Goal: Transaction & Acquisition: Purchase product/service

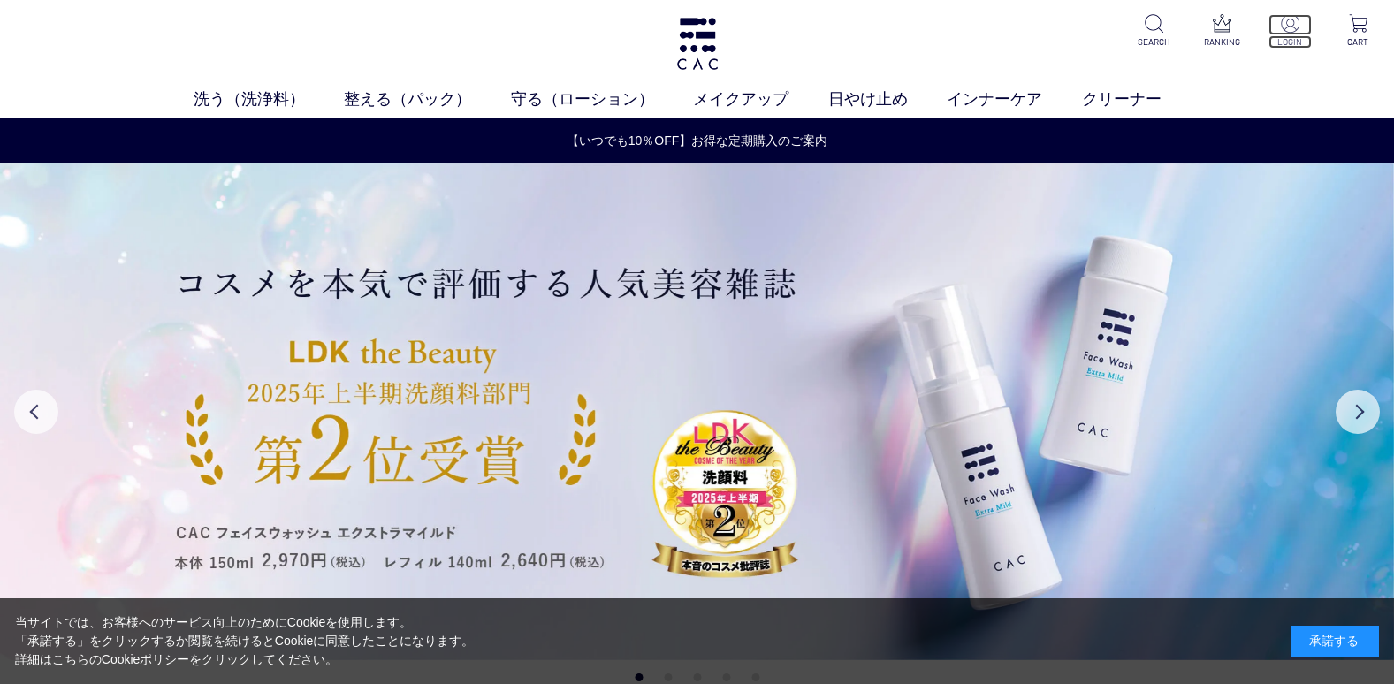
click at [1293, 24] on img at bounding box center [1290, 23] width 19 height 19
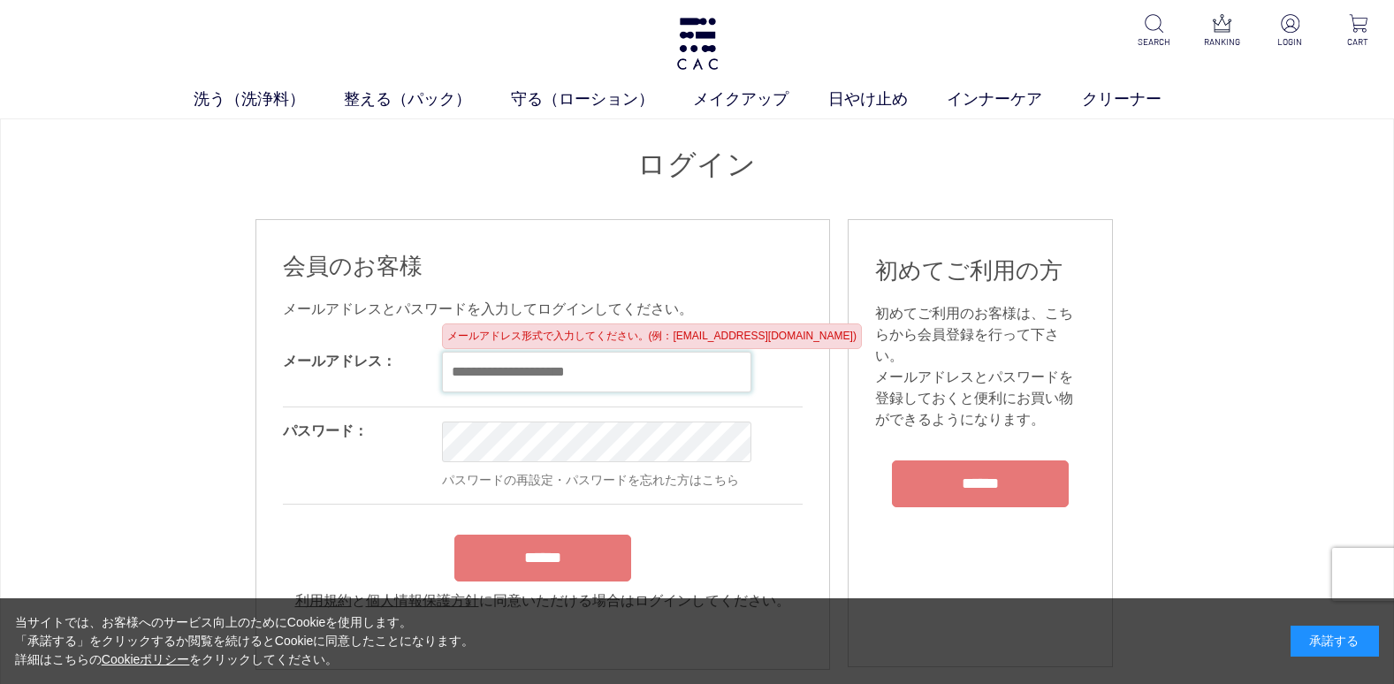
click at [463, 374] on input "email" at bounding box center [596, 372] width 309 height 41
type input "**********"
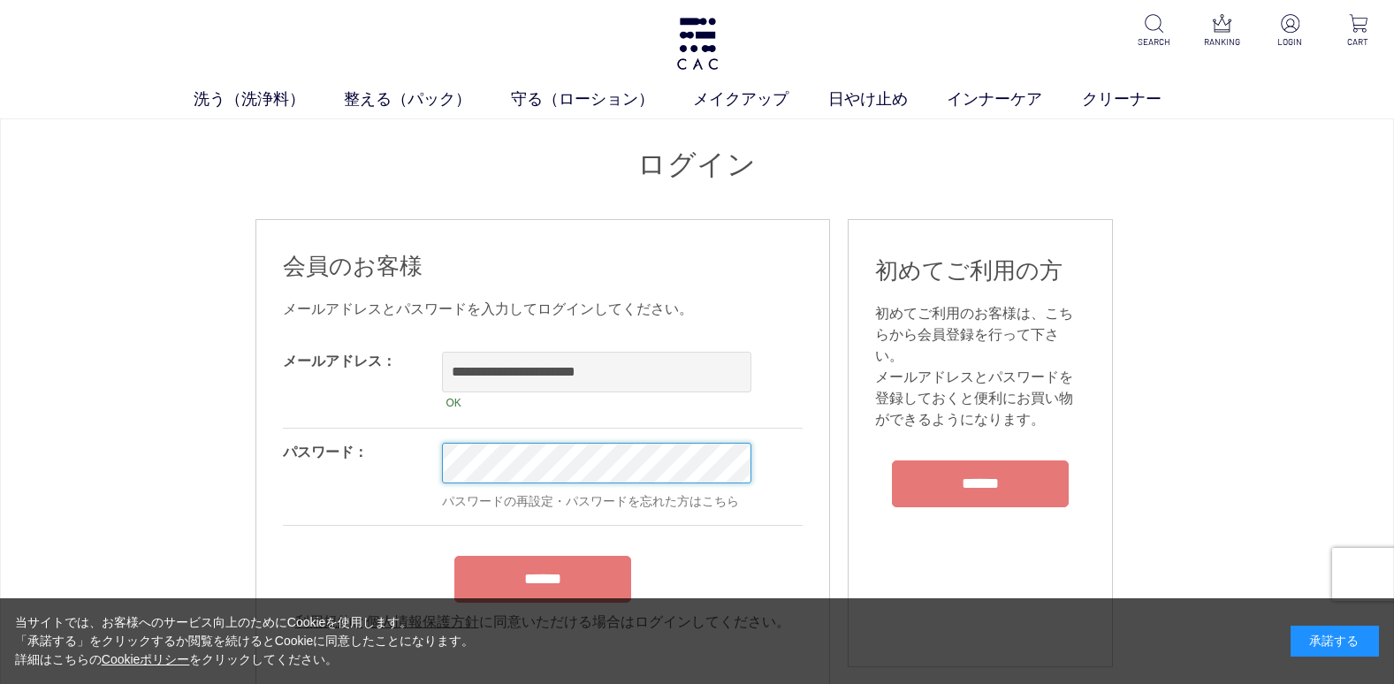
click at [454, 556] on input "******" at bounding box center [542, 579] width 177 height 47
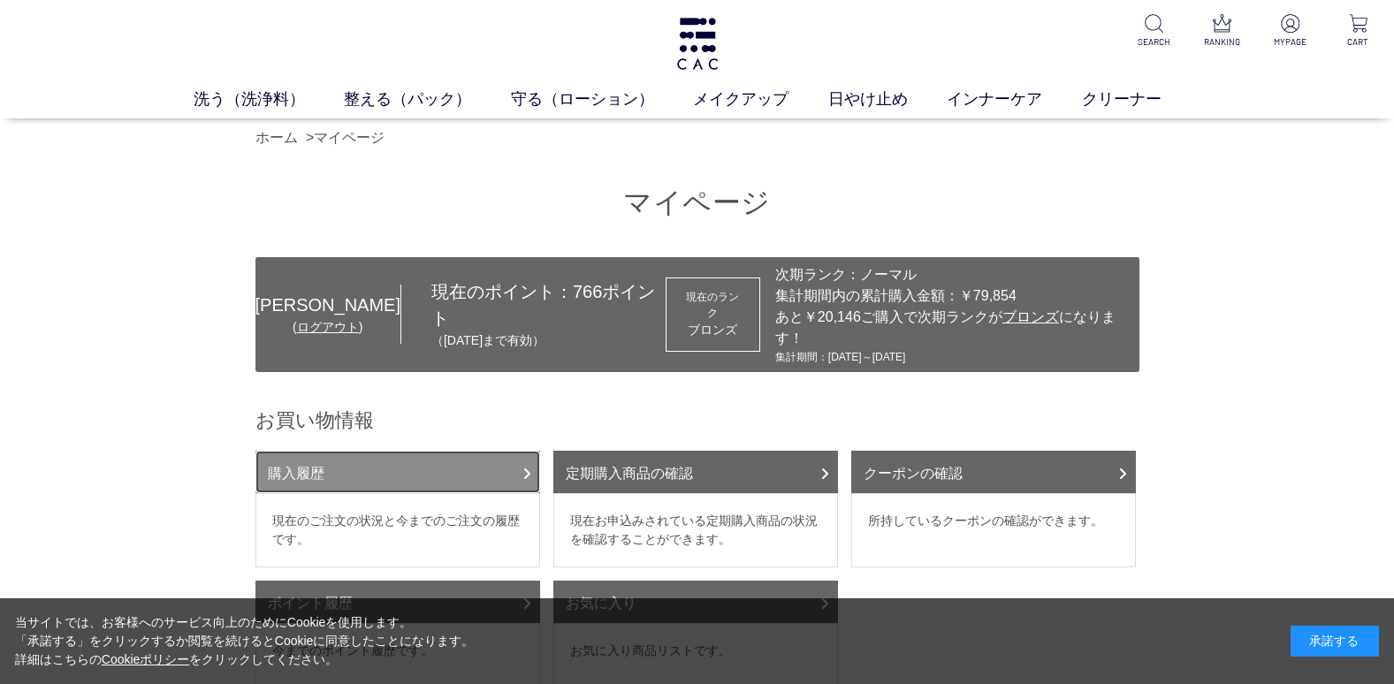
click at [317, 451] on link "購入履歴" at bounding box center [398, 472] width 285 height 42
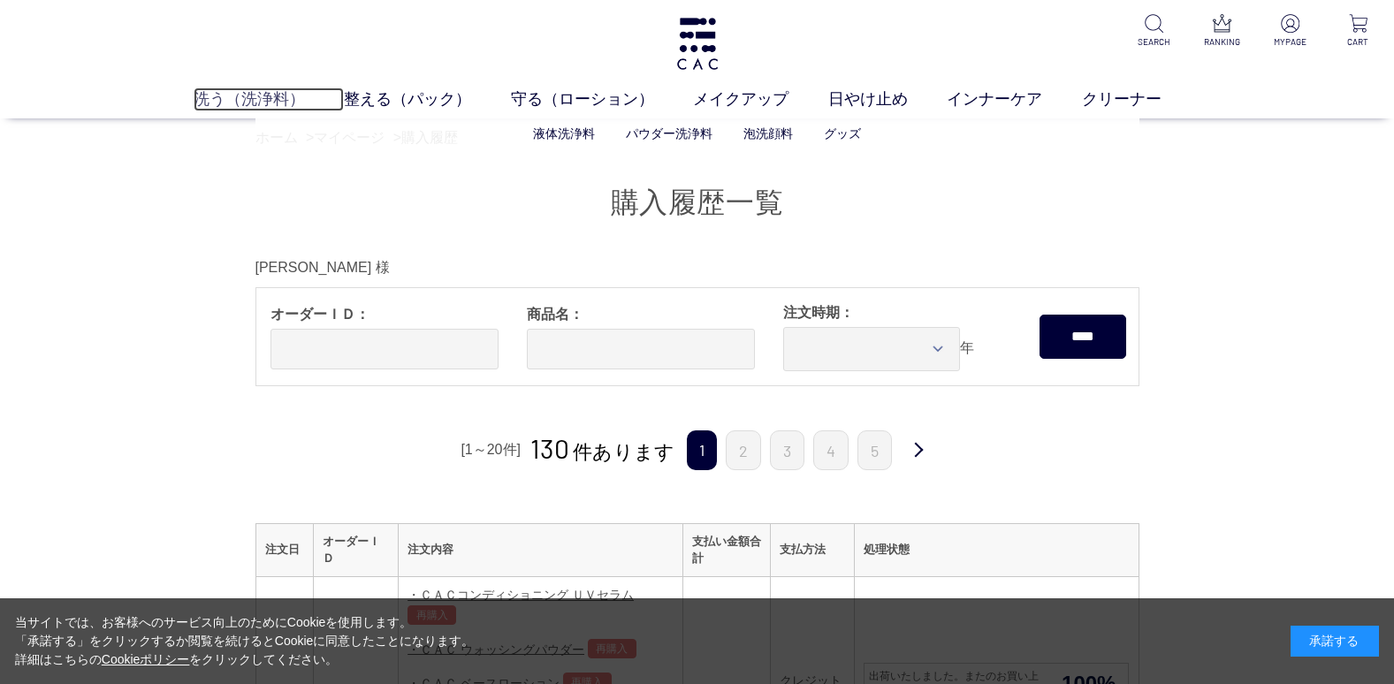
click at [253, 90] on link "洗う（洗浄料）" at bounding box center [269, 100] width 151 height 24
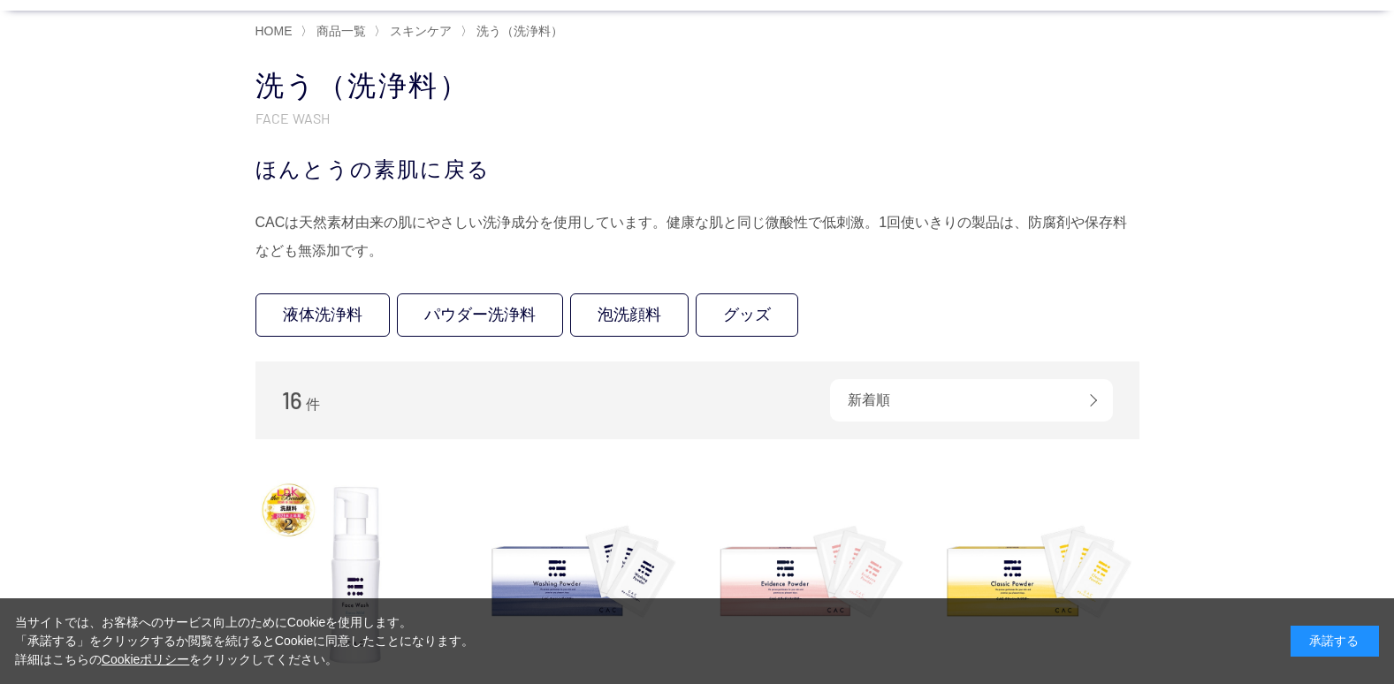
scroll to position [265, 0]
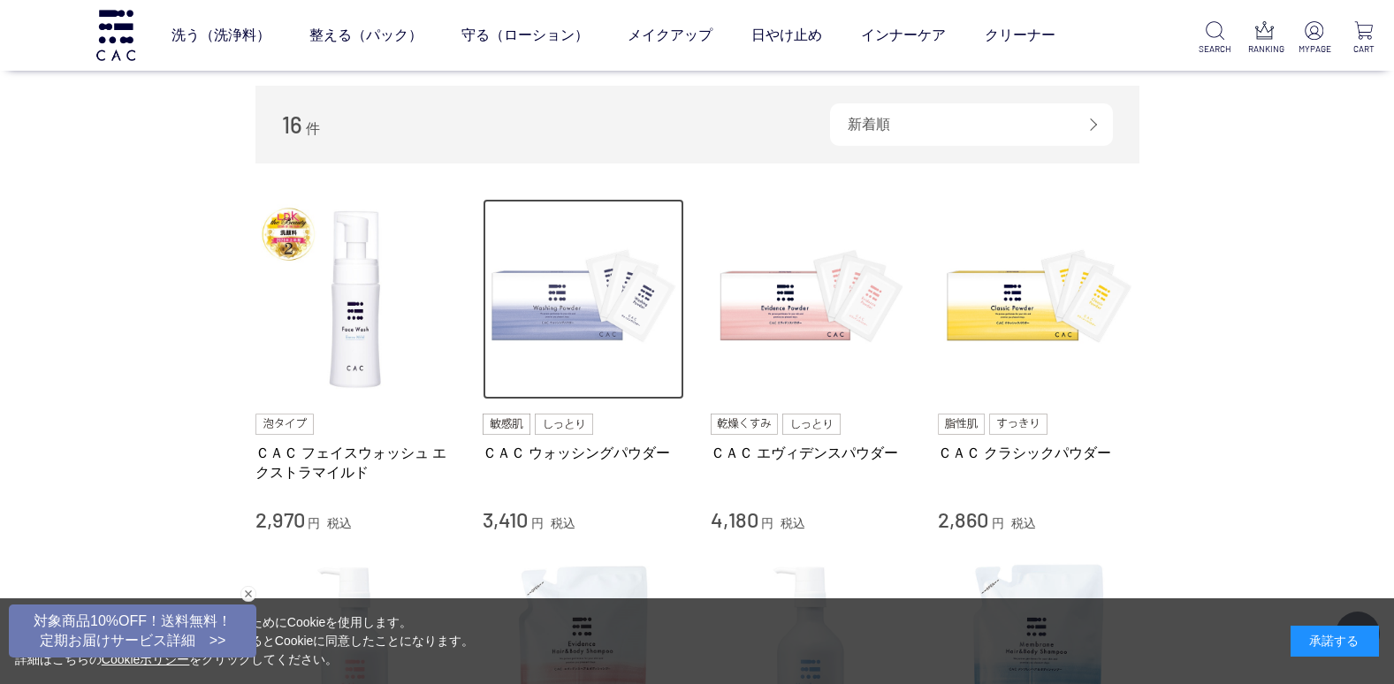
click at [582, 309] on img at bounding box center [584, 300] width 202 height 202
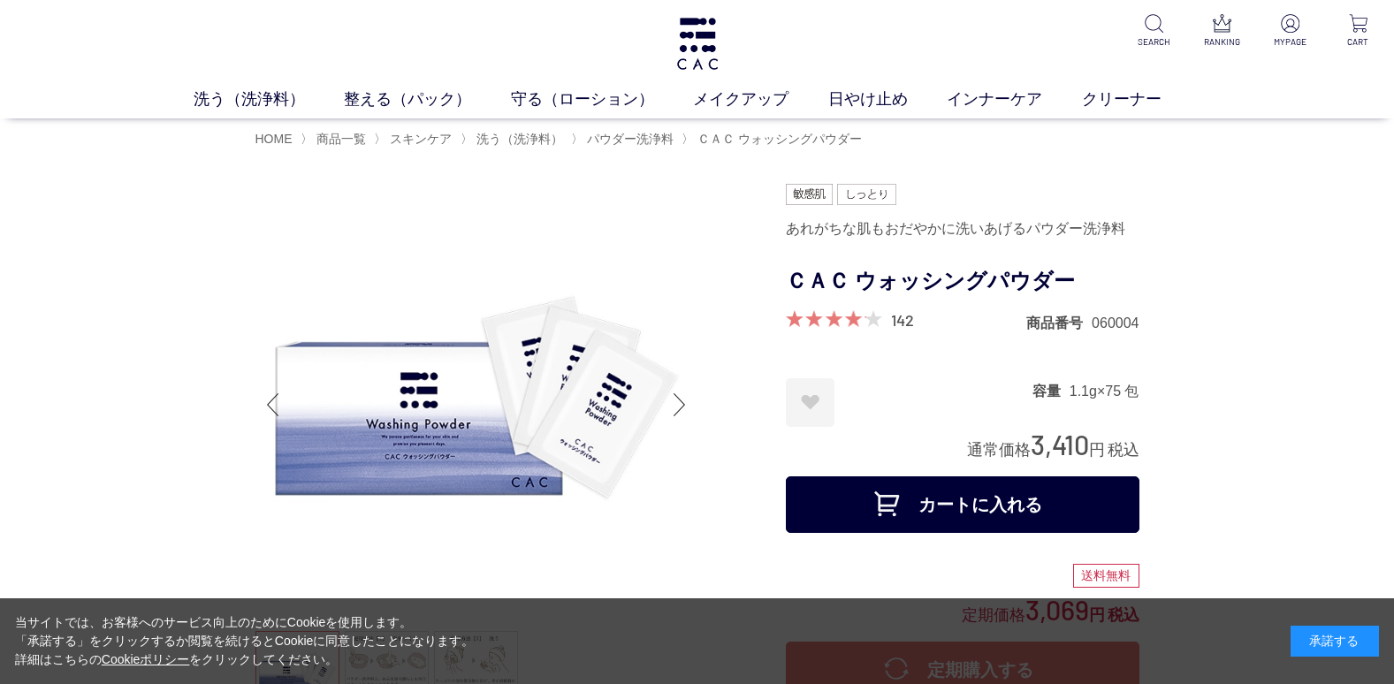
click at [924, 507] on button "カートに入れる" at bounding box center [963, 505] width 354 height 57
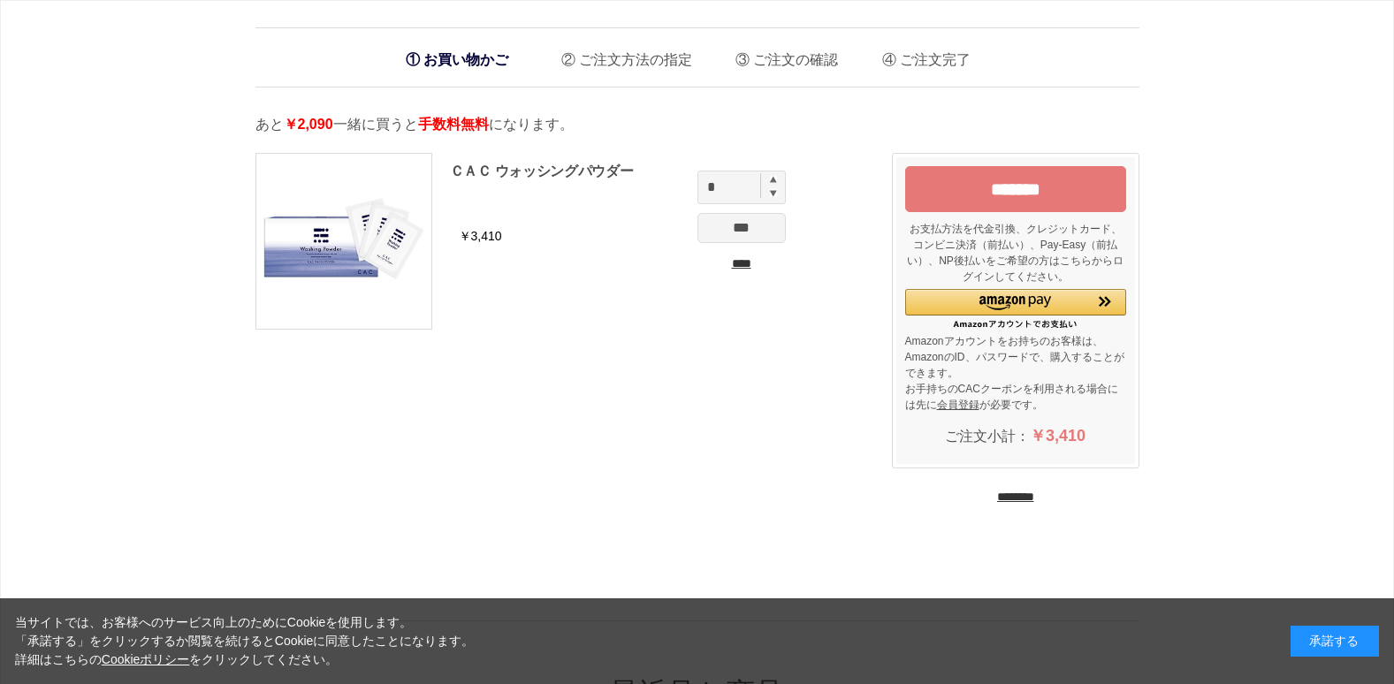
click at [997, 500] on input "********" at bounding box center [1015, 497] width 37 height 17
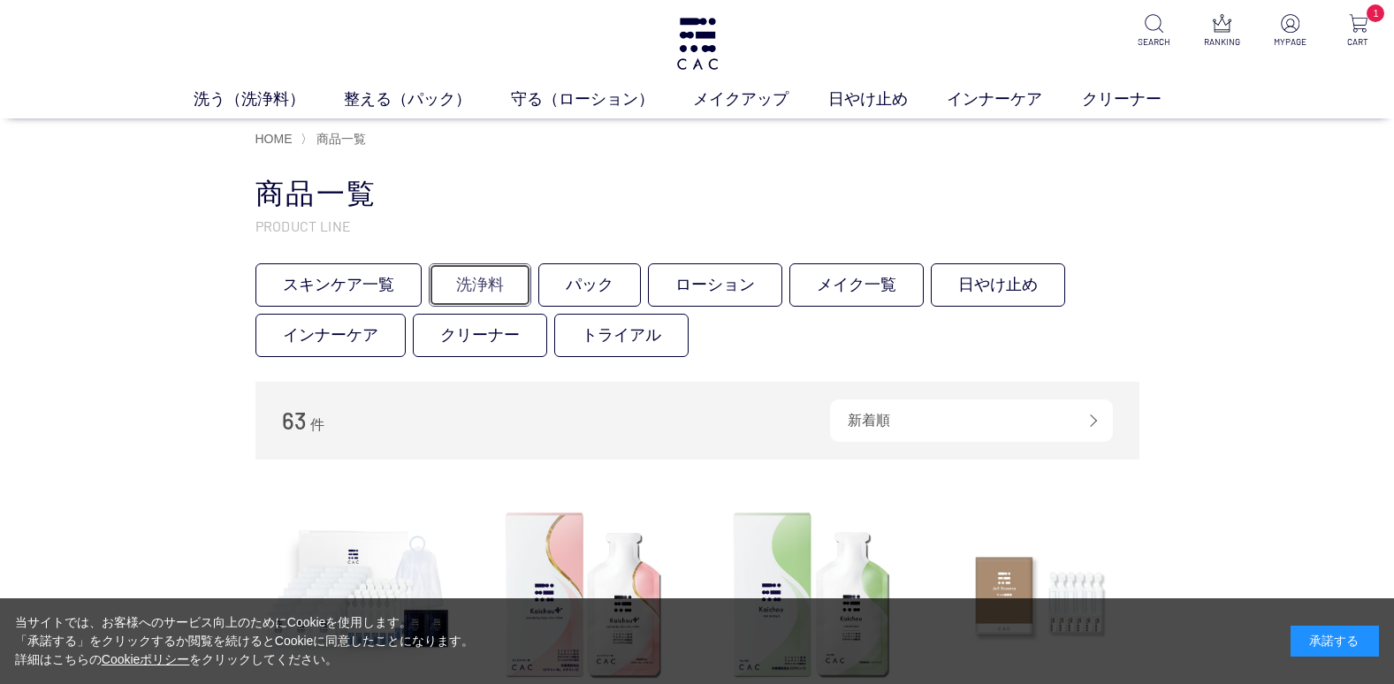
click at [470, 273] on link "洗浄料" at bounding box center [480, 284] width 103 height 43
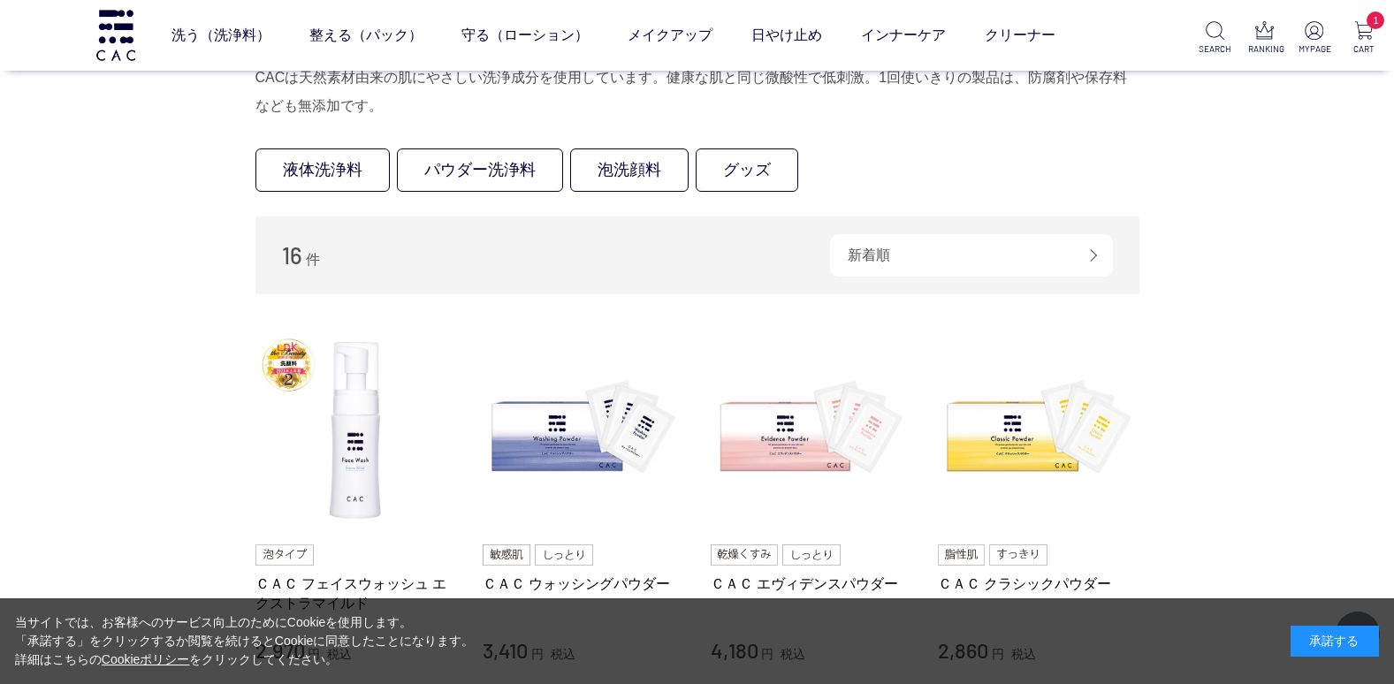
scroll to position [177, 0]
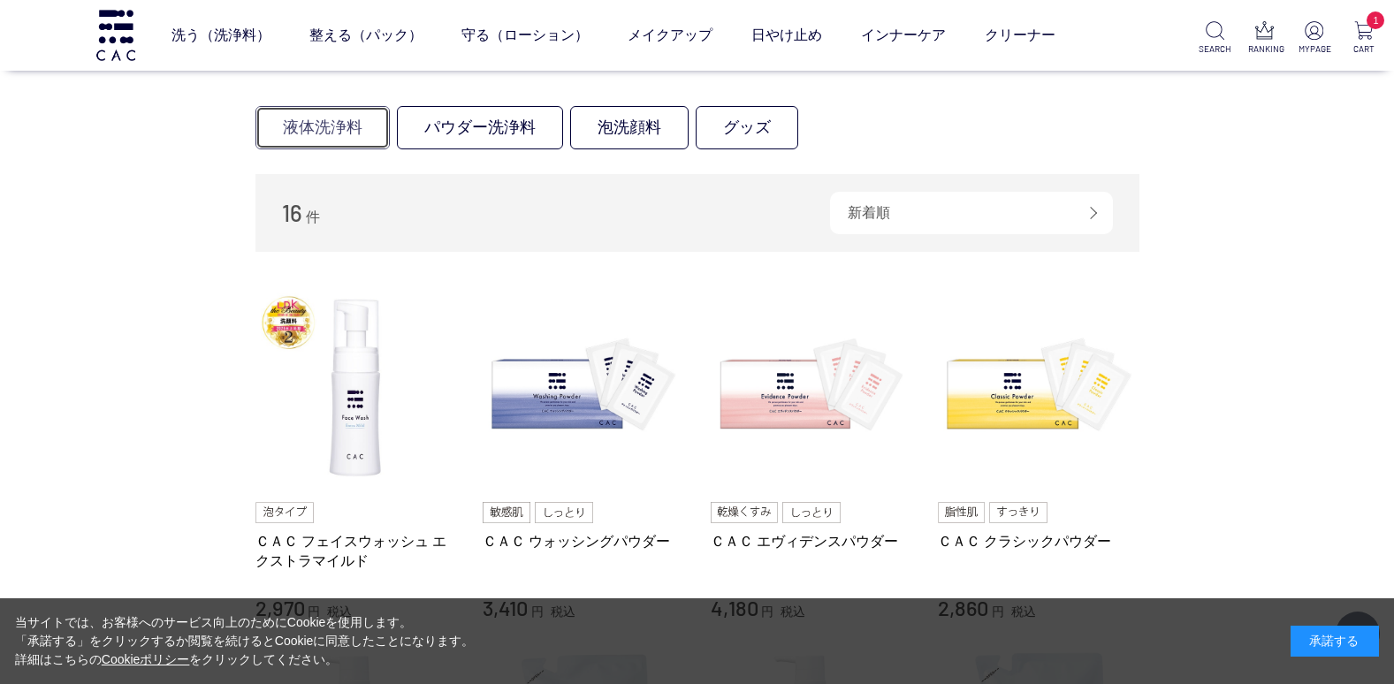
click at [338, 131] on link "液体洗浄料" at bounding box center [323, 127] width 134 height 43
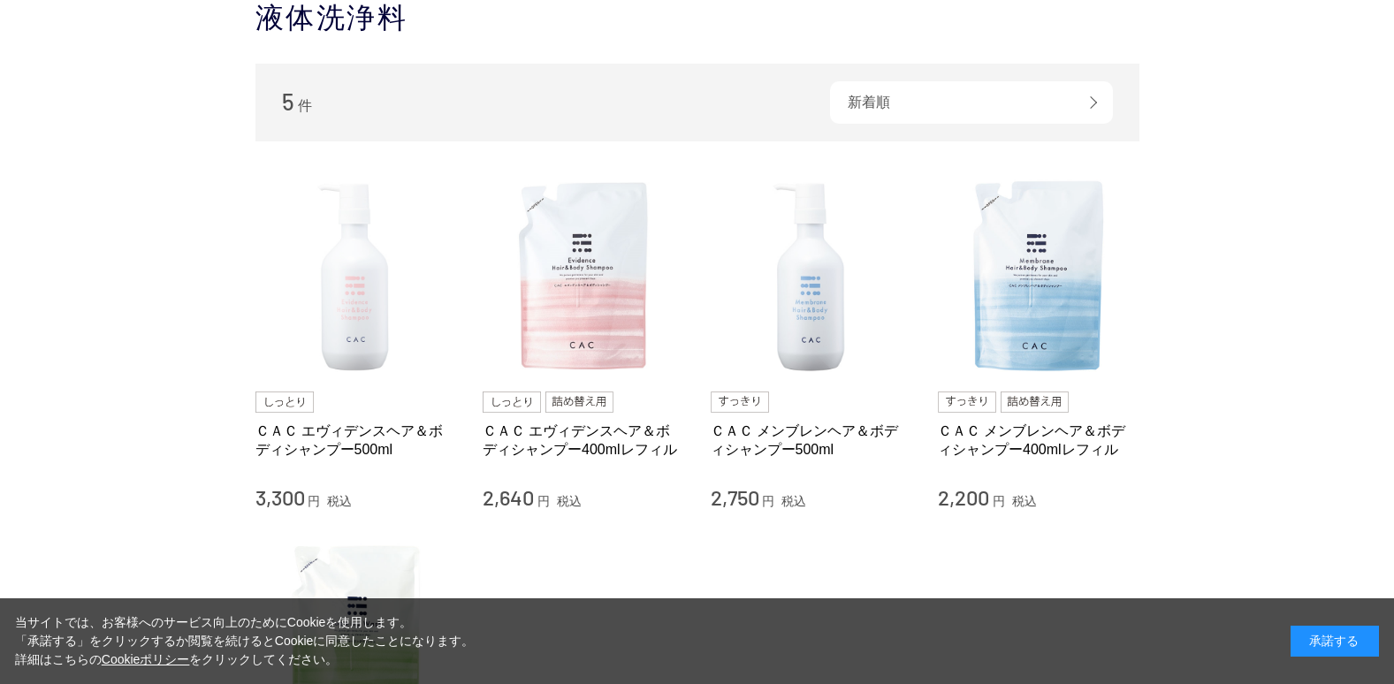
scroll to position [177, 0]
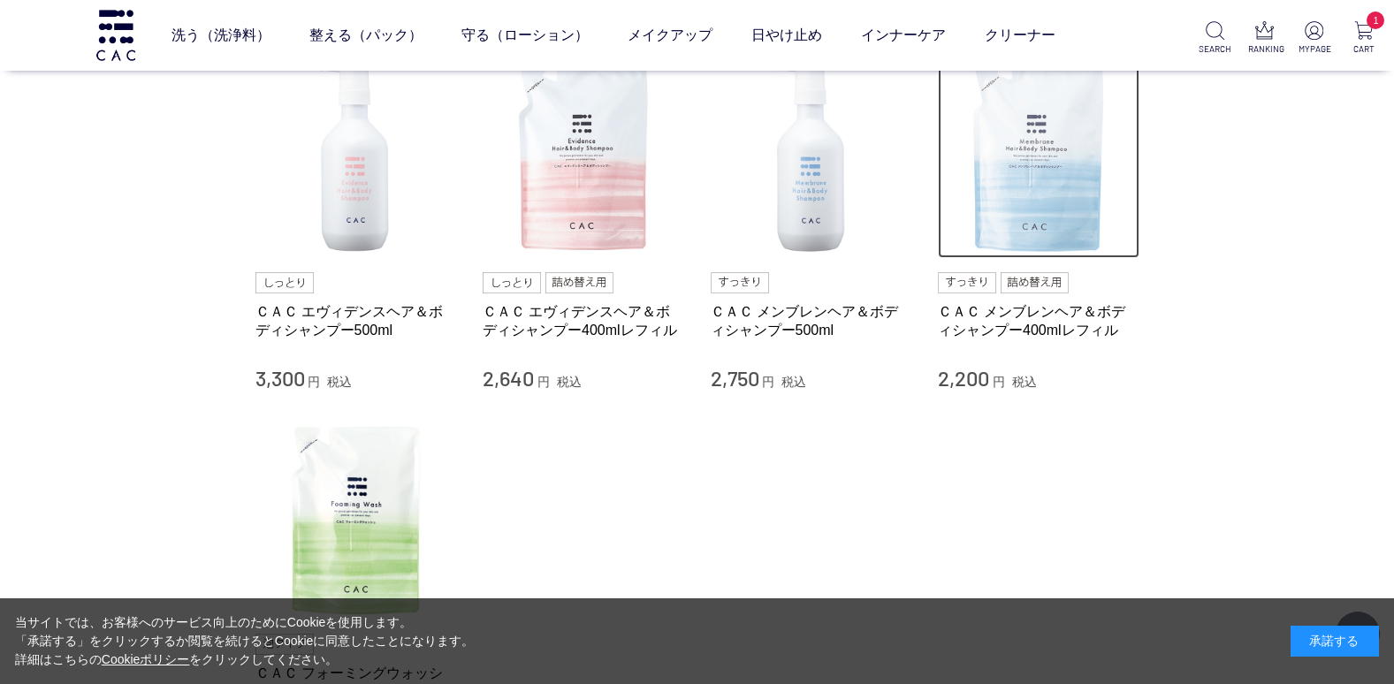
click at [1054, 199] on img at bounding box center [1039, 158] width 202 height 202
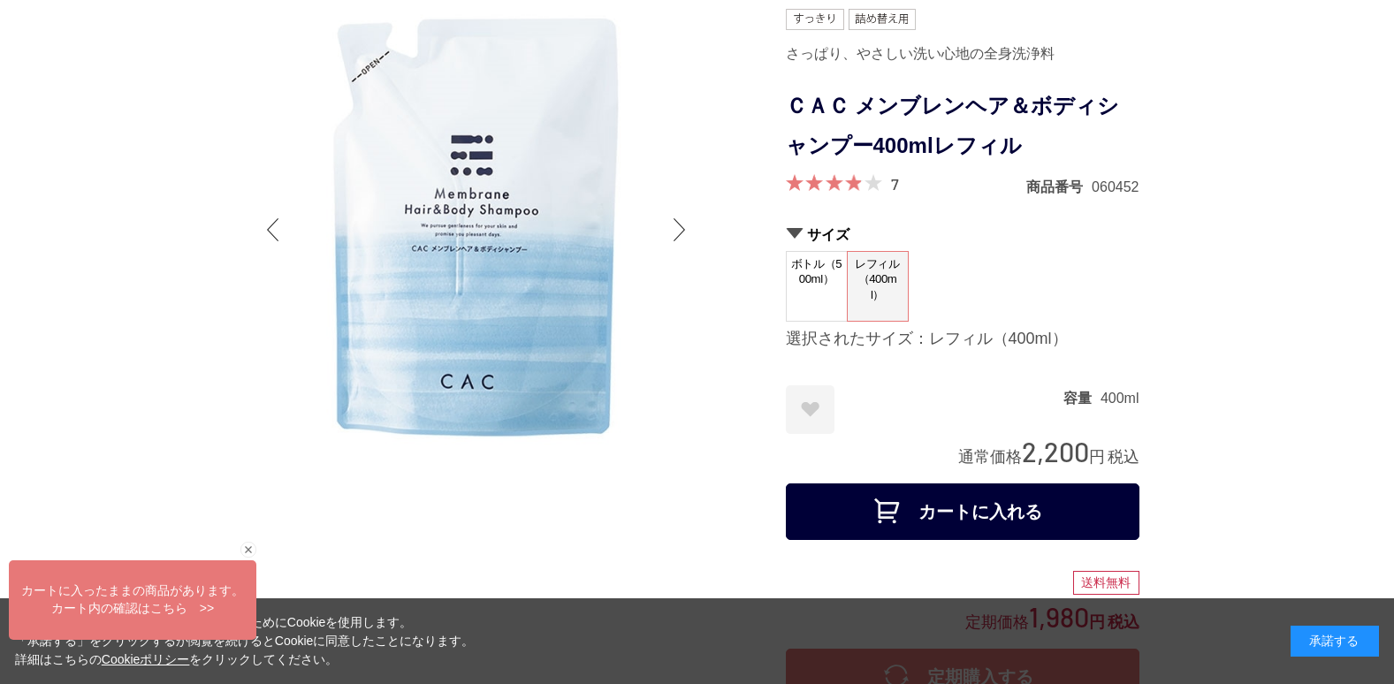
scroll to position [177, 0]
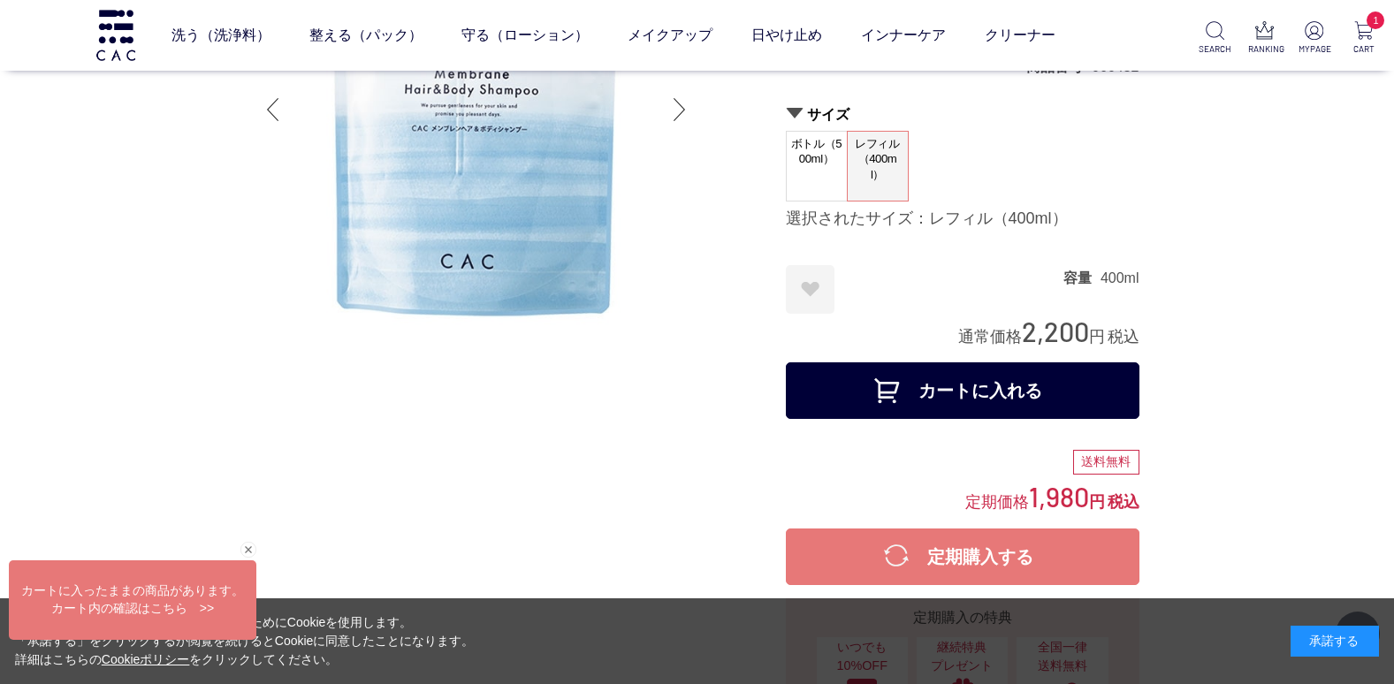
click at [919, 392] on button "カートに入れる" at bounding box center [963, 391] width 354 height 57
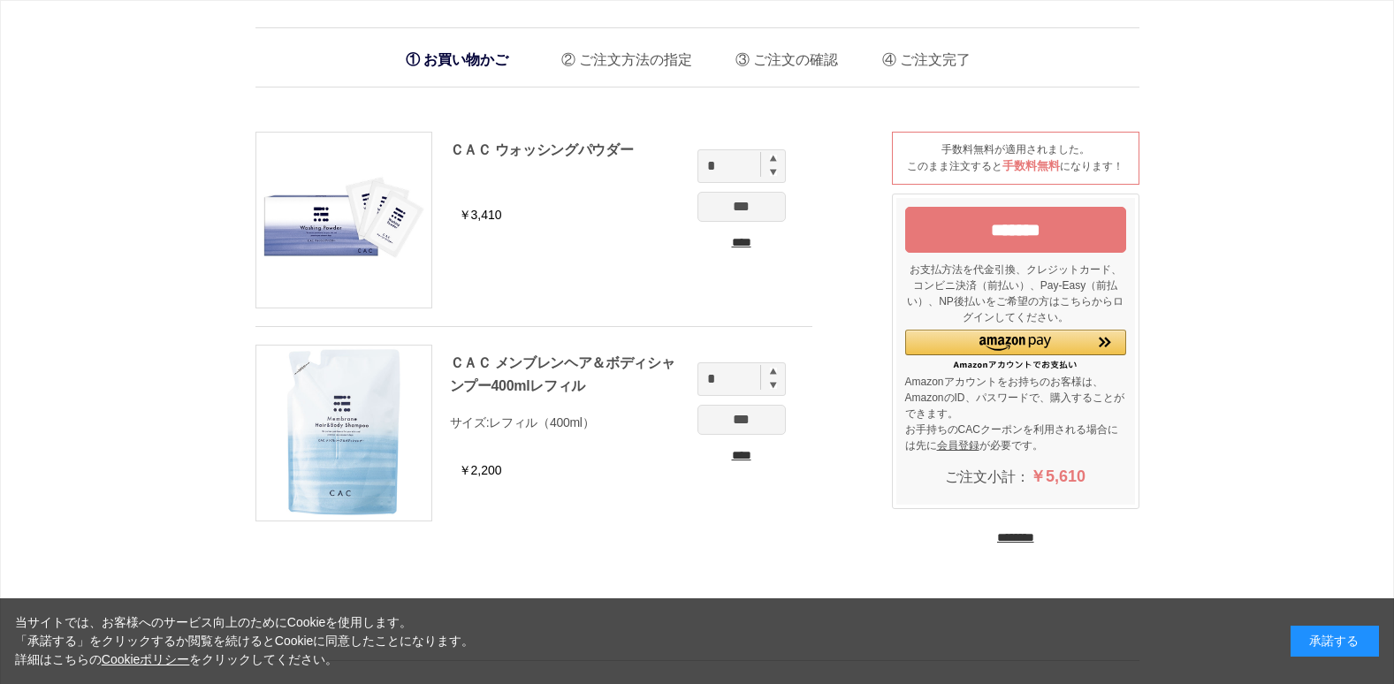
click at [1031, 534] on input "********" at bounding box center [1015, 538] width 37 height 17
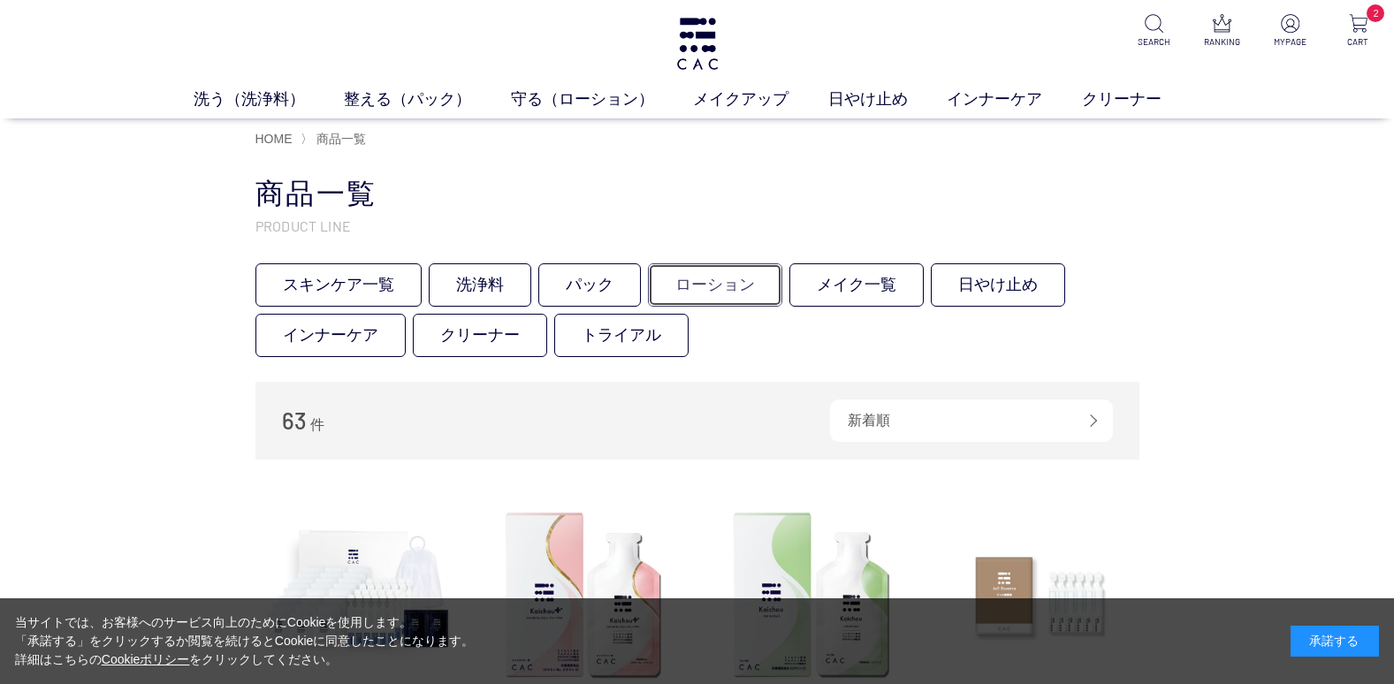
click at [727, 268] on link "ローション" at bounding box center [715, 284] width 134 height 43
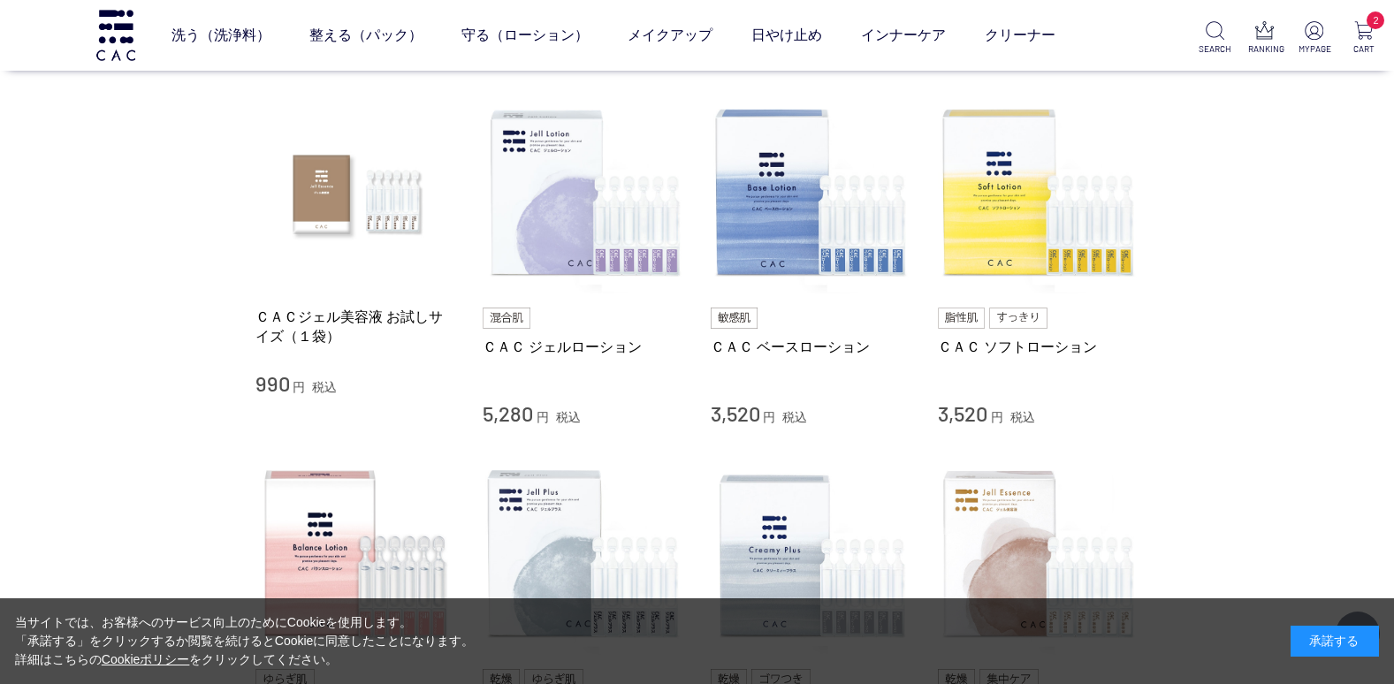
scroll to position [354, 0]
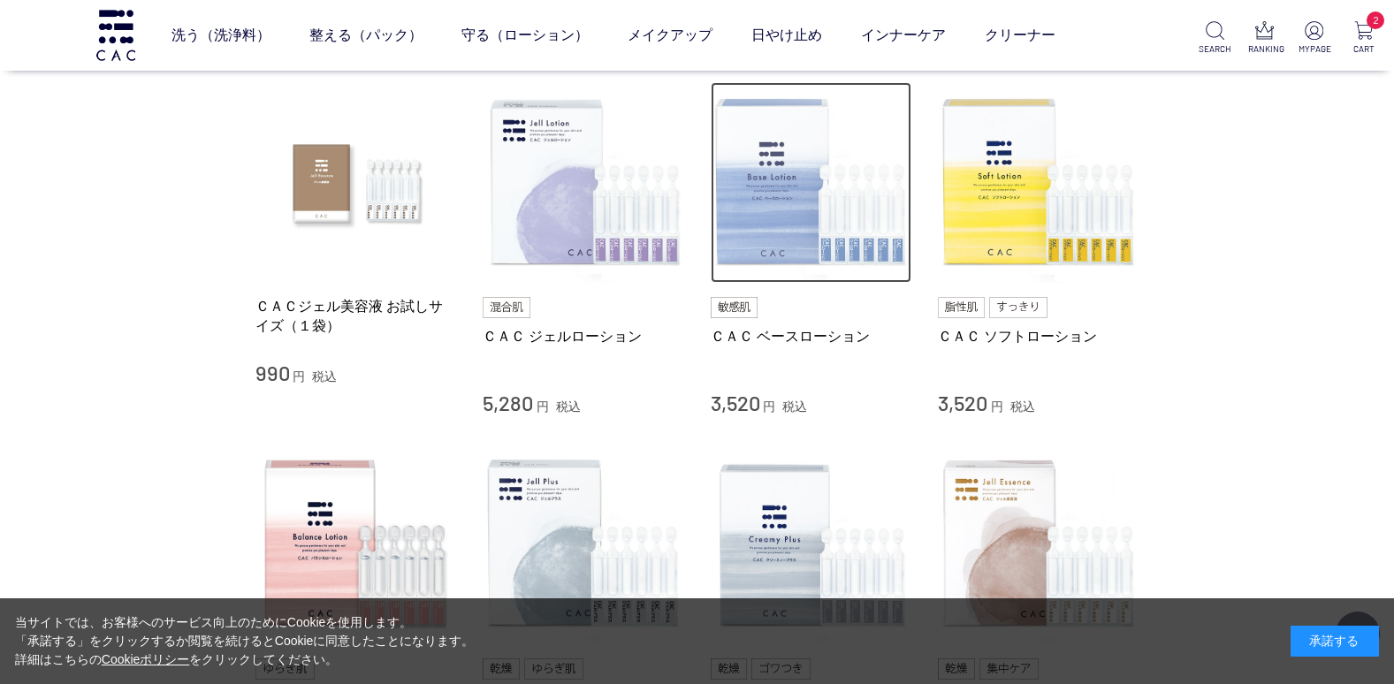
click at [781, 244] on img at bounding box center [812, 183] width 202 height 202
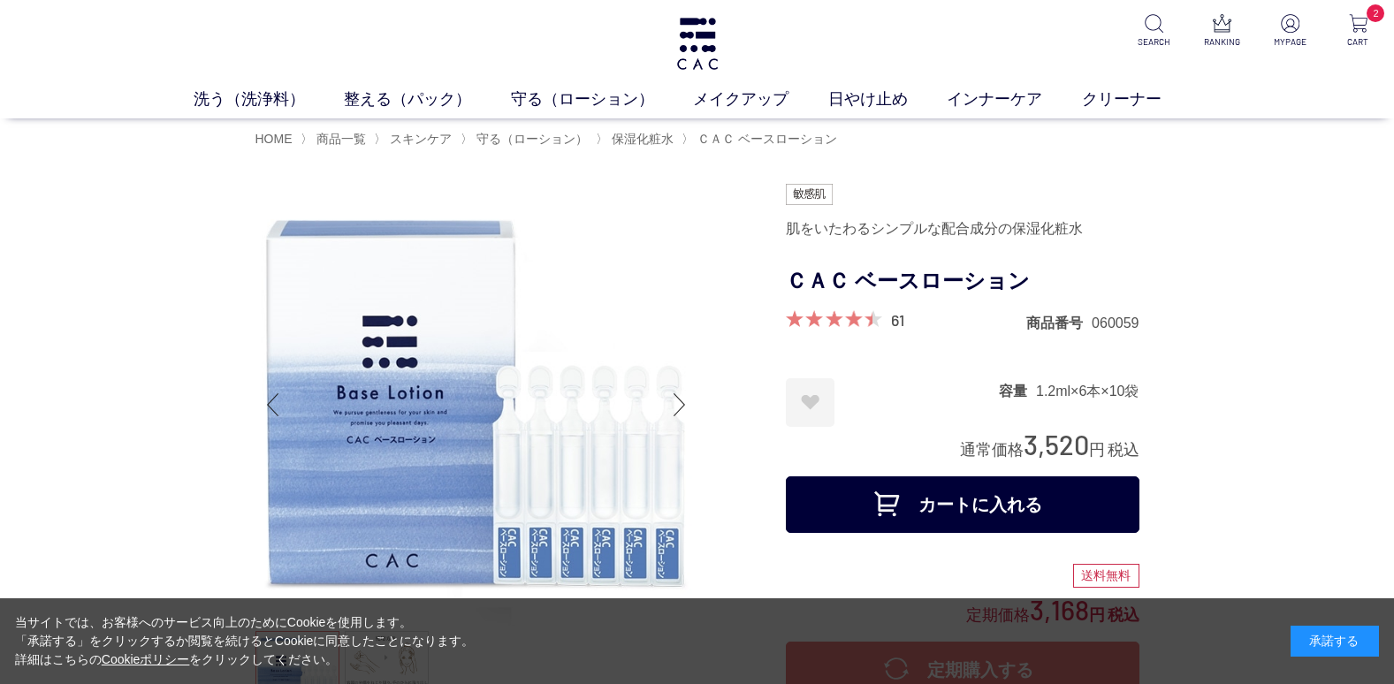
click at [923, 514] on button "カートに入れる" at bounding box center [963, 505] width 354 height 57
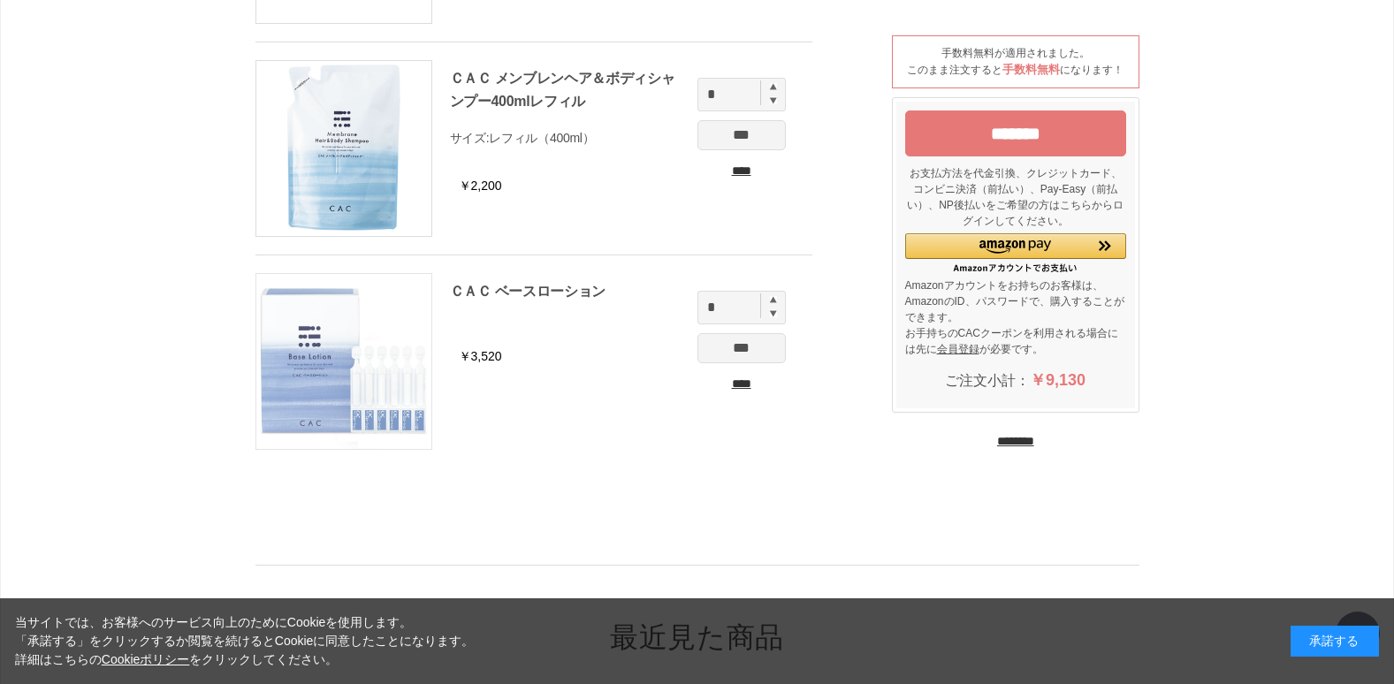
scroll to position [88, 0]
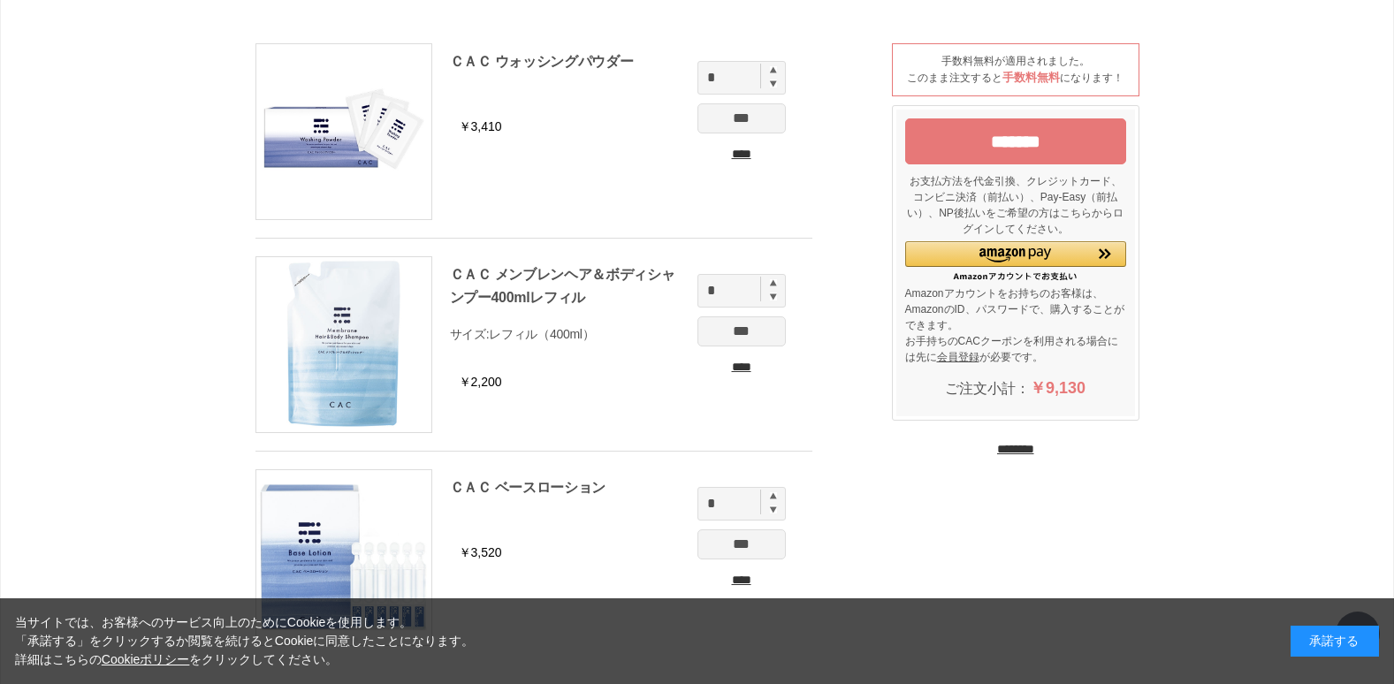
click at [997, 143] on input "*******" at bounding box center [1015, 141] width 221 height 46
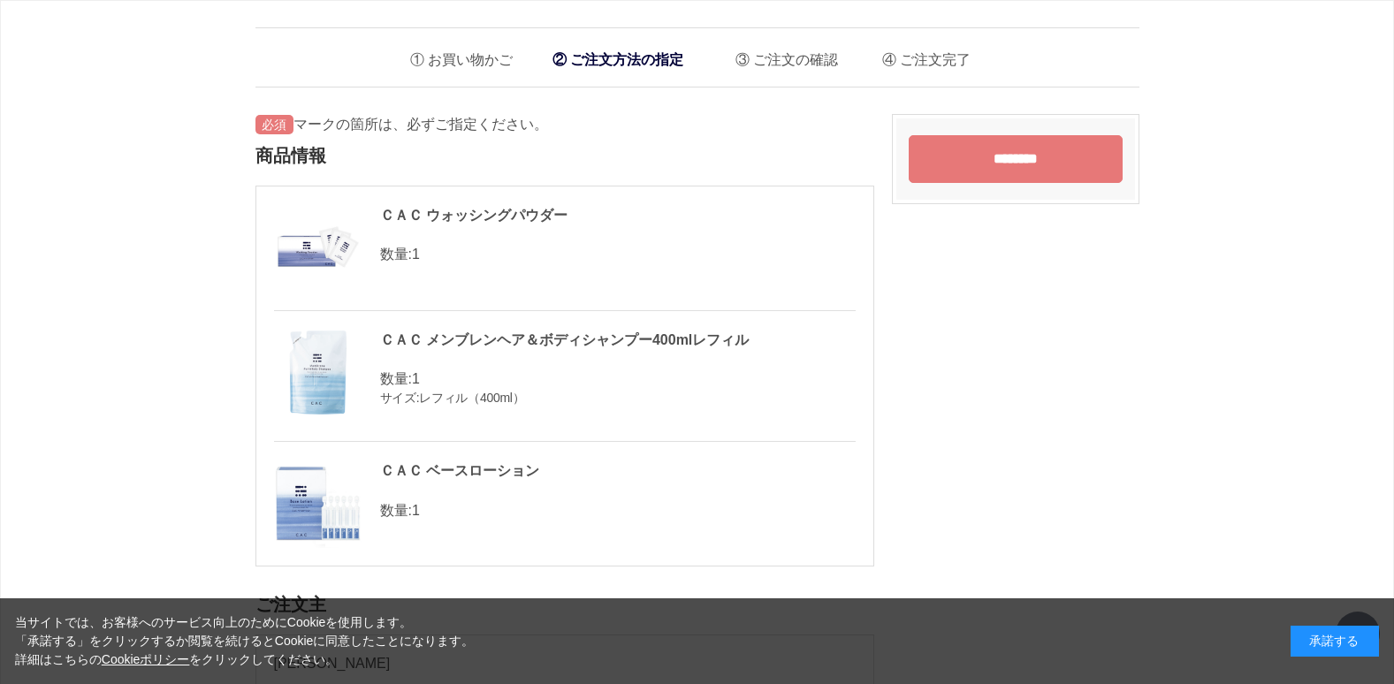
click at [447, 59] on li "お買い物かご" at bounding box center [455, 55] width 116 height 36
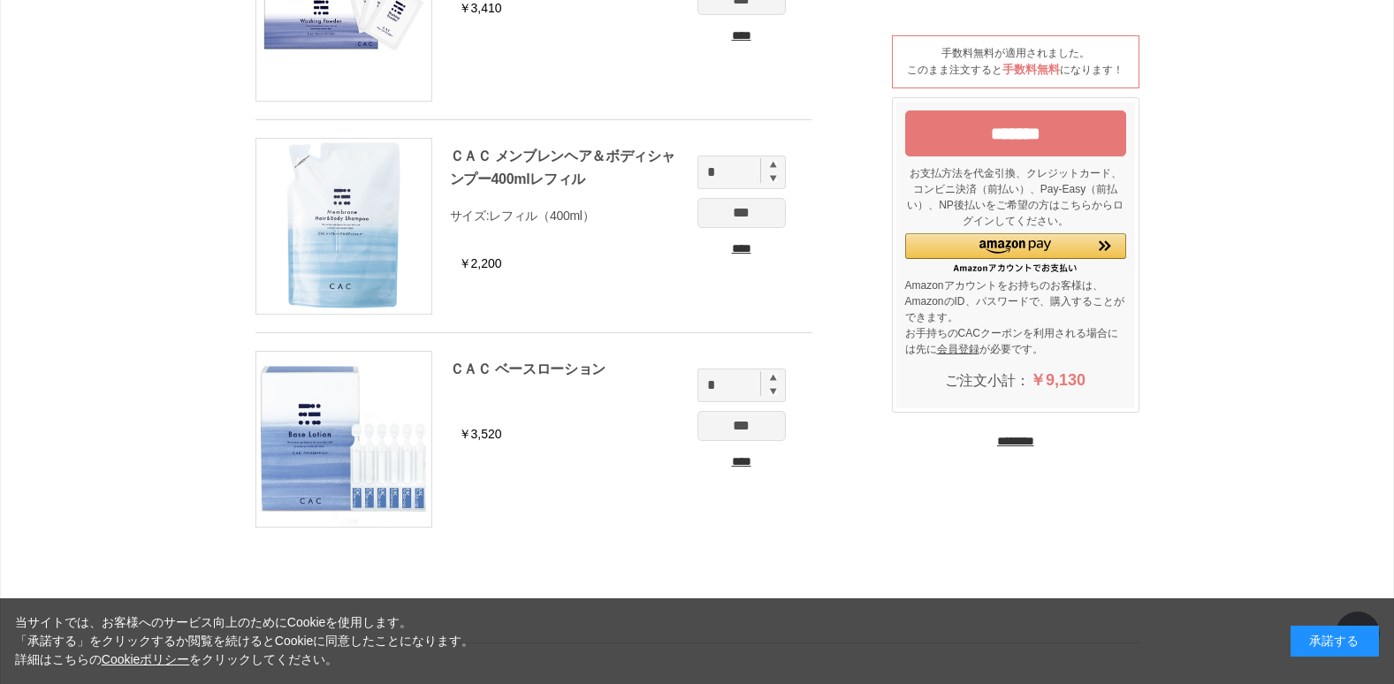
scroll to position [265, 0]
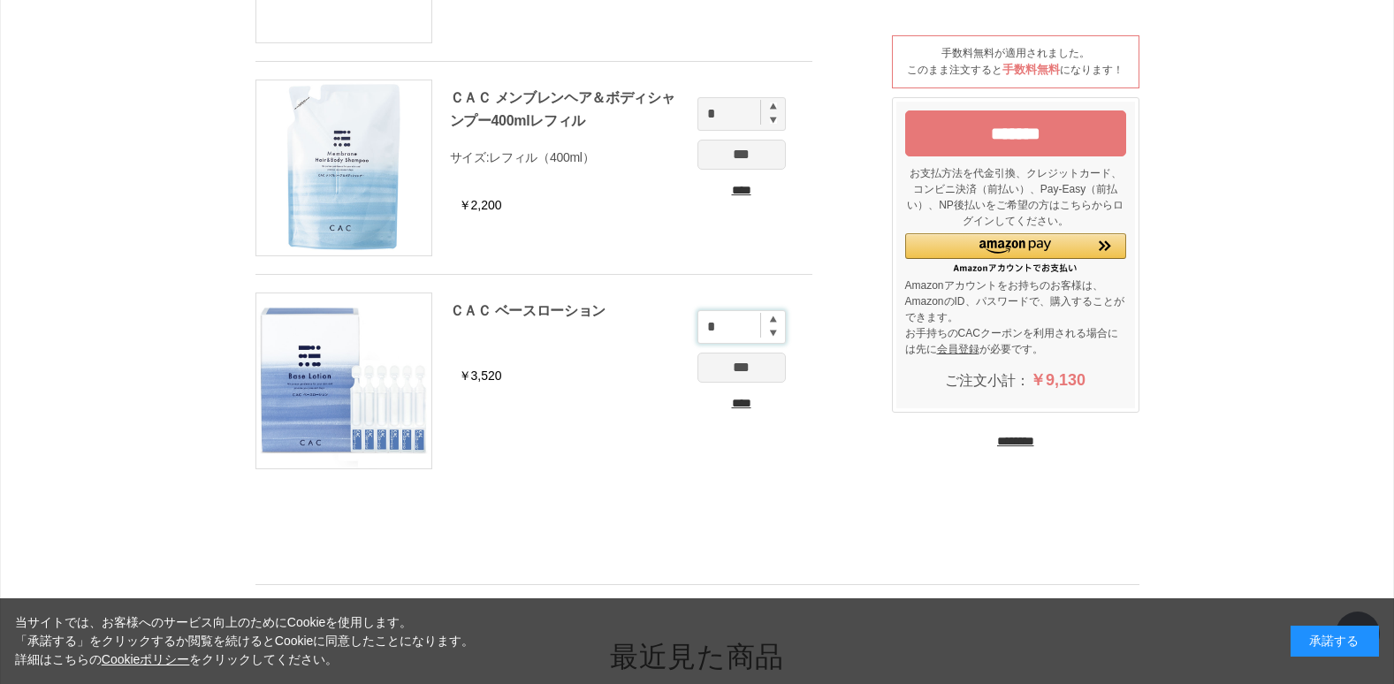
click at [769, 324] on input "*" at bounding box center [742, 327] width 88 height 34
click at [774, 319] on img at bounding box center [773, 319] width 7 height 7
type input "*"
click at [752, 361] on input "***" at bounding box center [742, 368] width 88 height 30
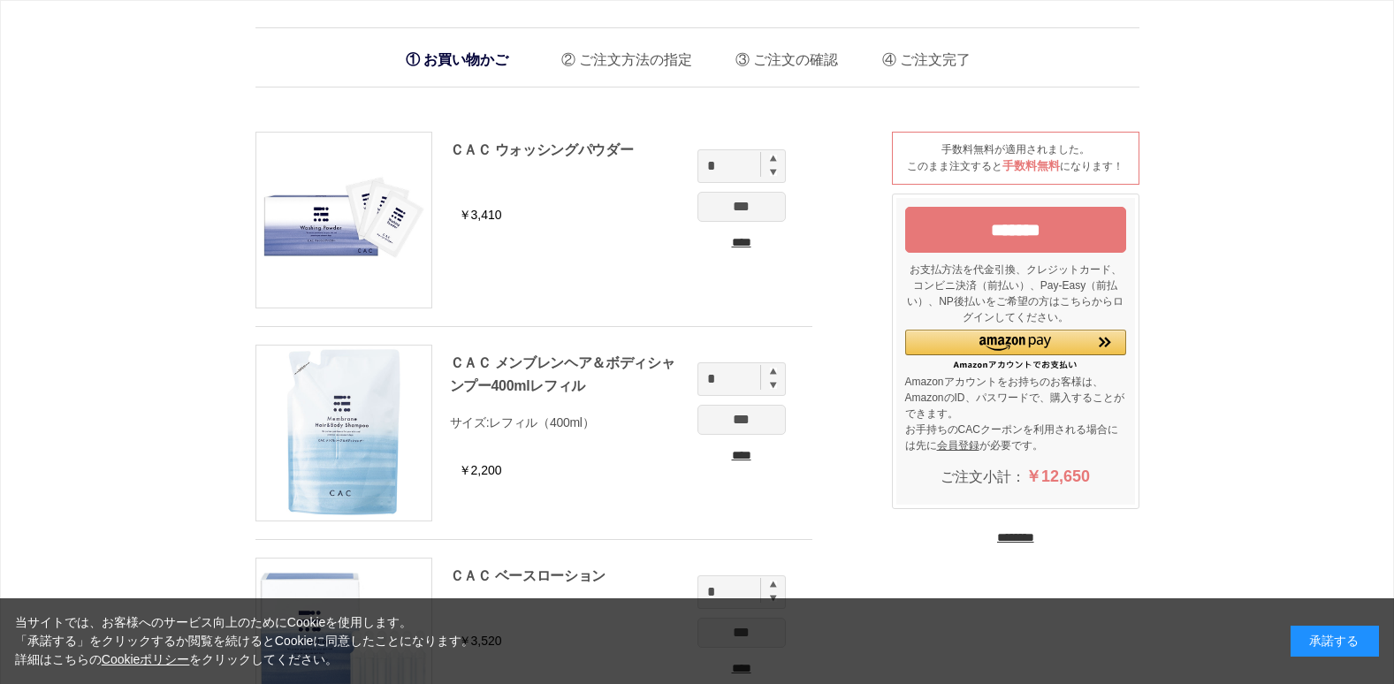
click at [772, 373] on img at bounding box center [773, 371] width 7 height 7
type input "*"
click at [715, 415] on input "***" at bounding box center [742, 420] width 88 height 30
click at [1013, 240] on input "*******" at bounding box center [1015, 230] width 221 height 46
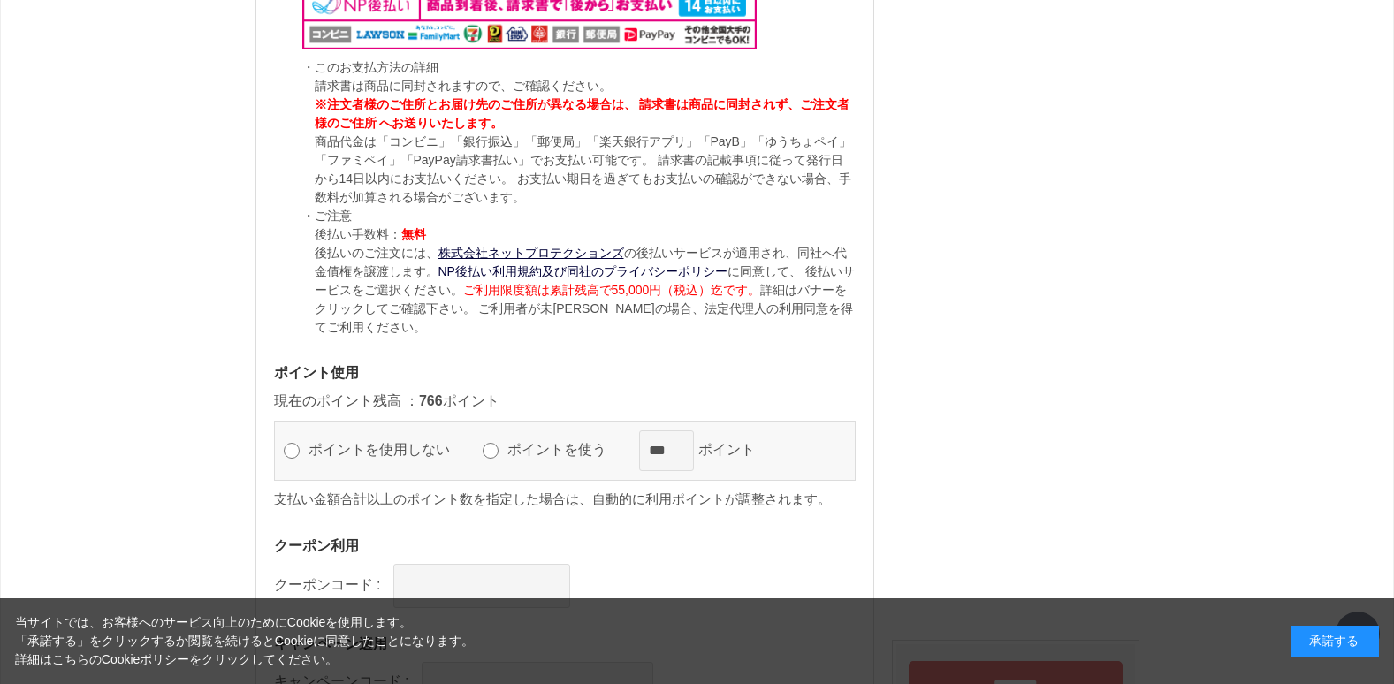
scroll to position [2211, 0]
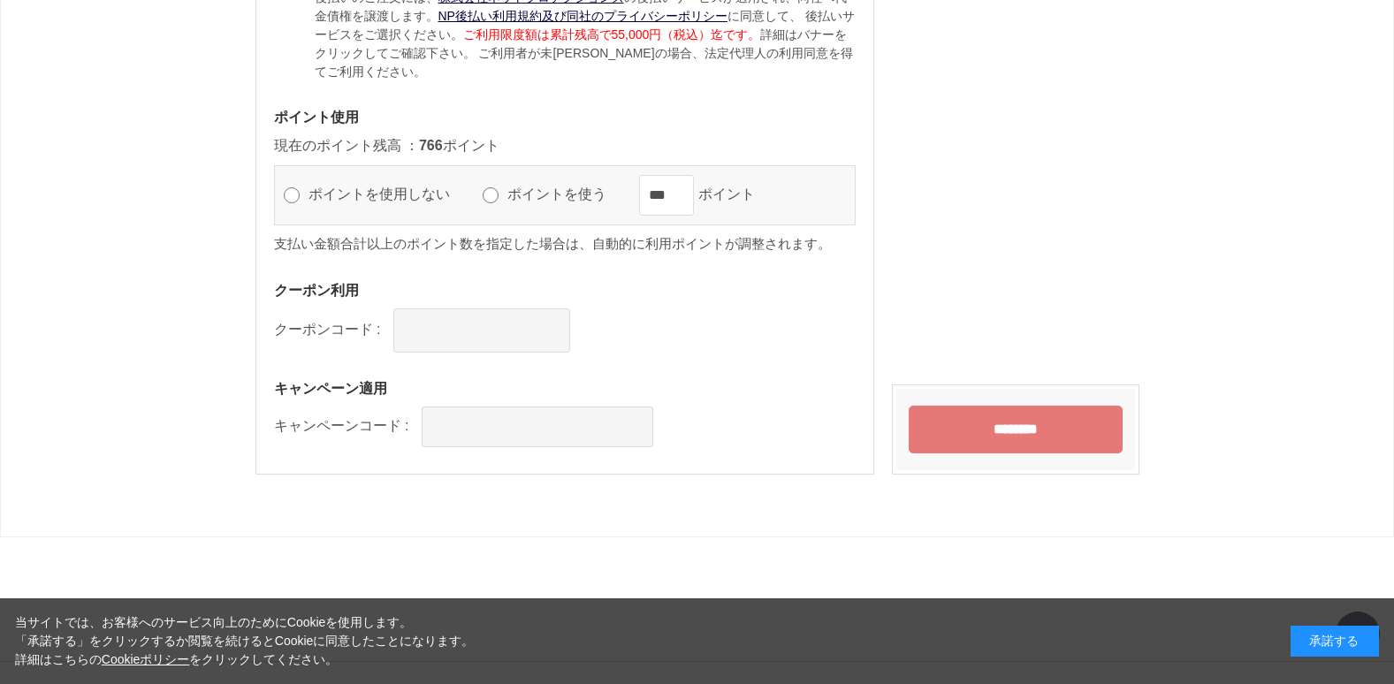
drag, startPoint x: 795, startPoint y: 294, endPoint x: 782, endPoint y: 300, distance: 14.6
click at [796, 294] on h3 "クーポン利用" at bounding box center [565, 290] width 582 height 19
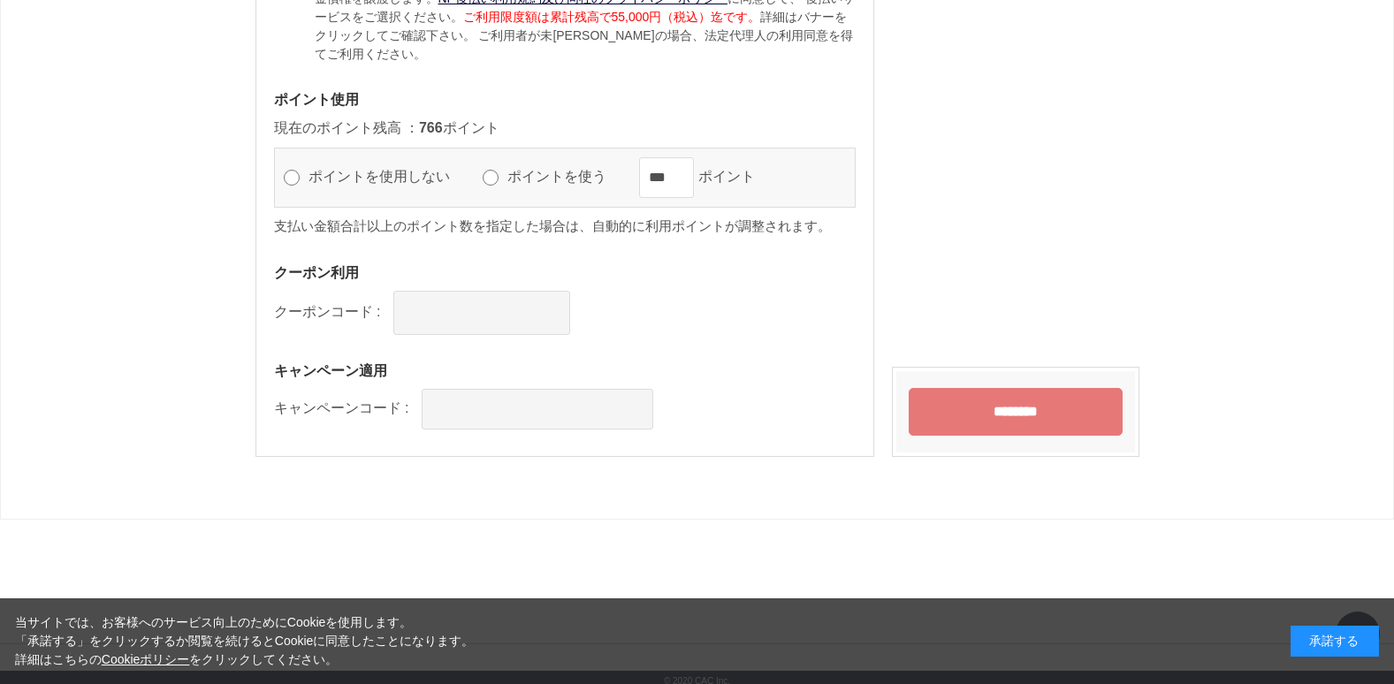
scroll to position [2235, 0]
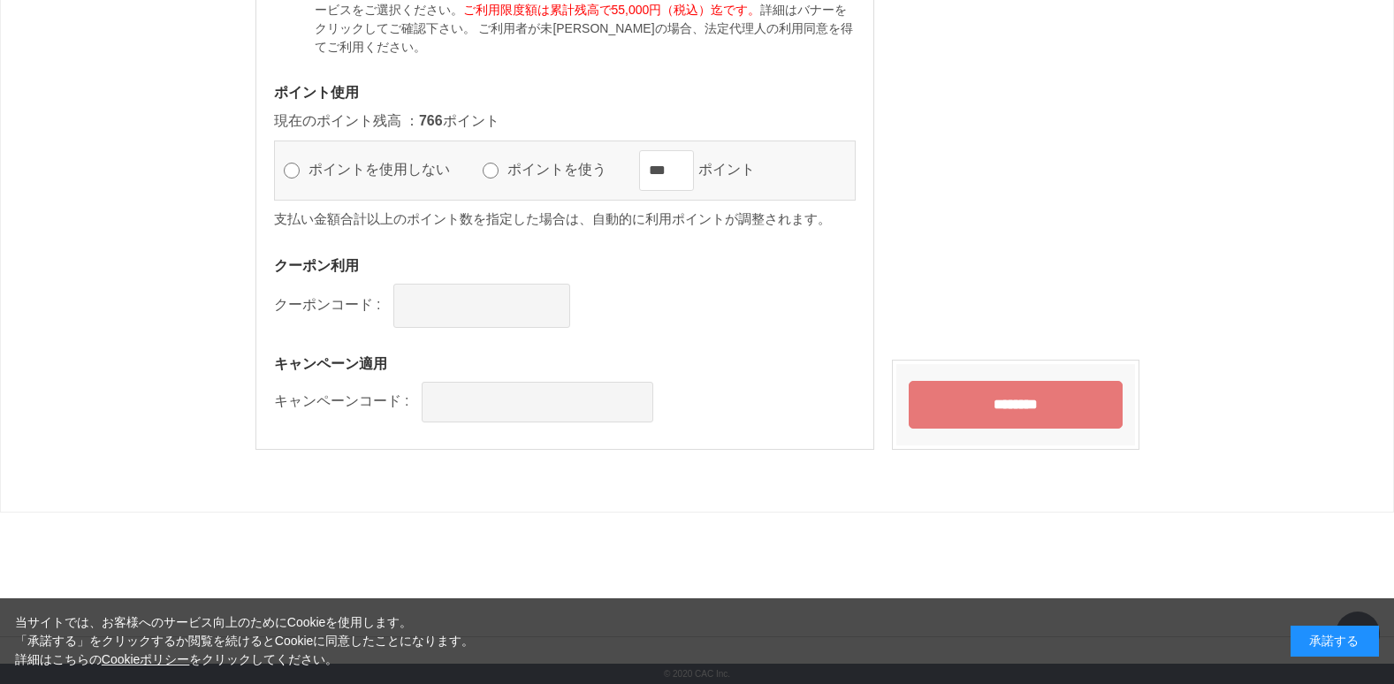
click at [998, 409] on input "********" at bounding box center [1016, 405] width 214 height 48
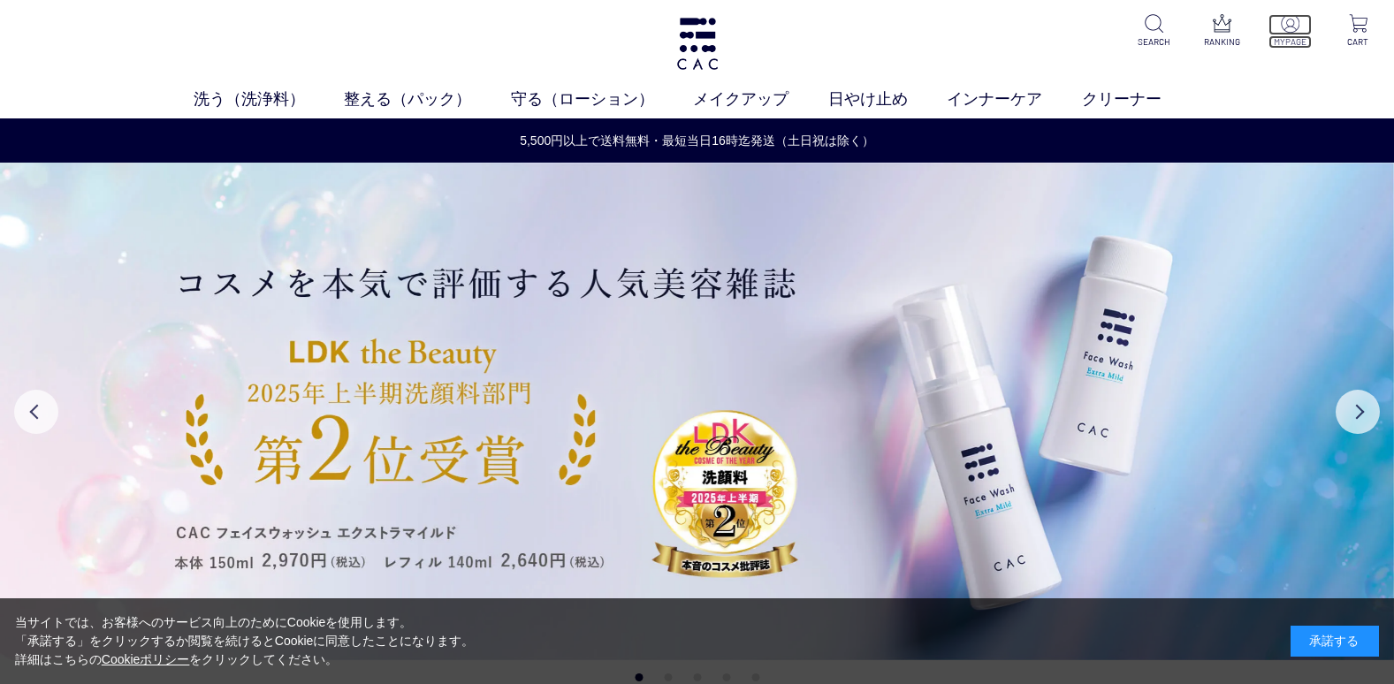
click at [1293, 37] on p "MYPAGE" at bounding box center [1290, 41] width 43 height 13
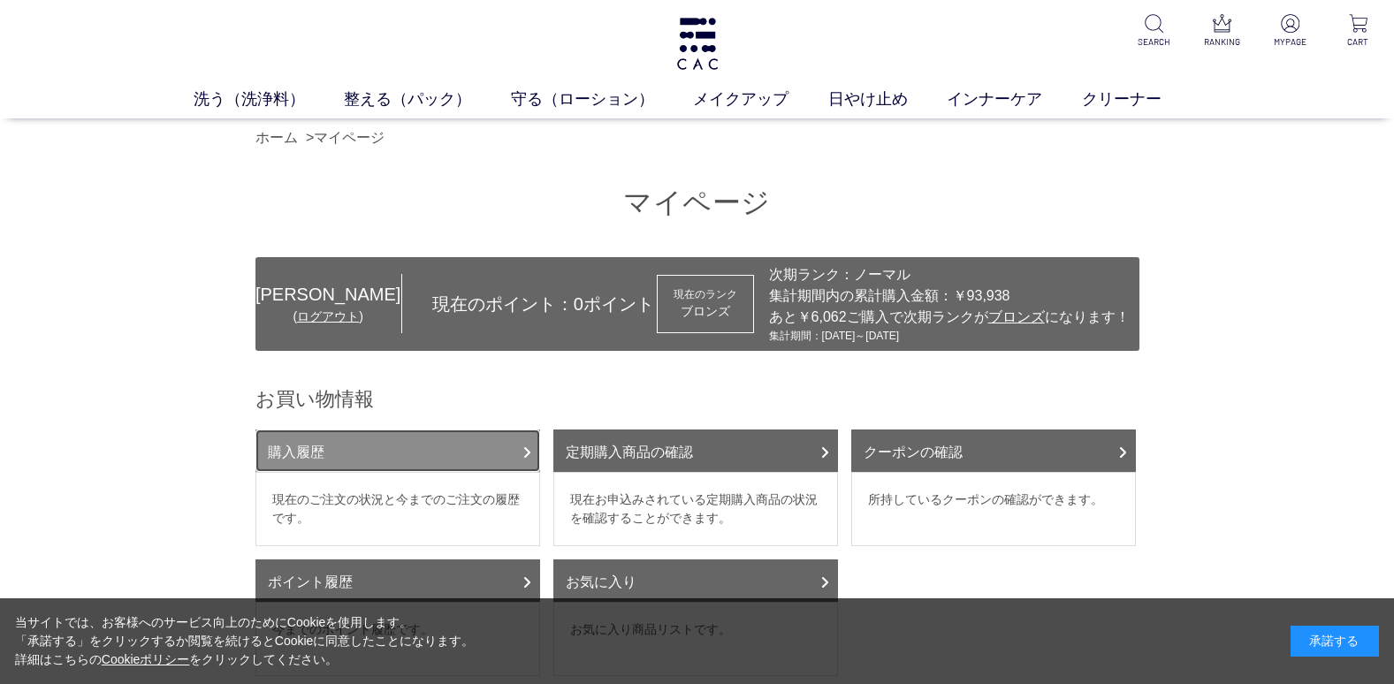
click at [324, 455] on link "購入履歴" at bounding box center [398, 451] width 285 height 42
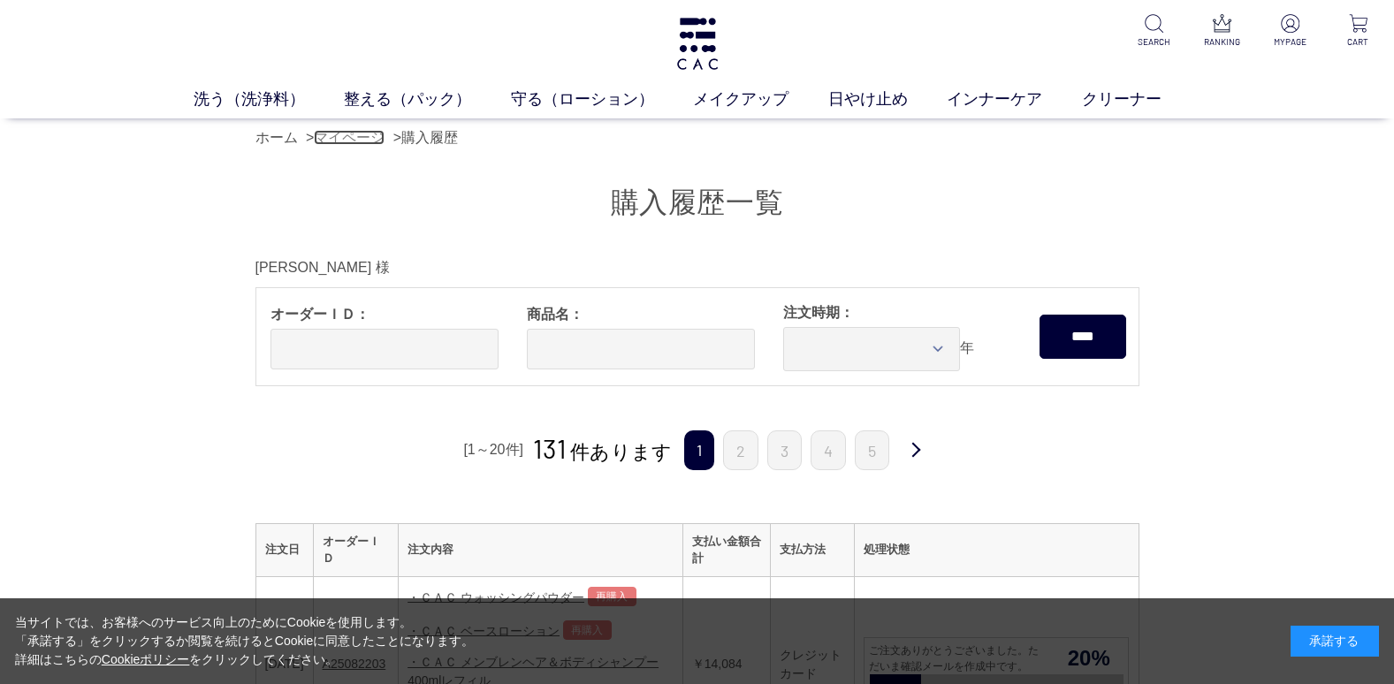
click at [355, 135] on link "マイページ" at bounding box center [349, 137] width 71 height 15
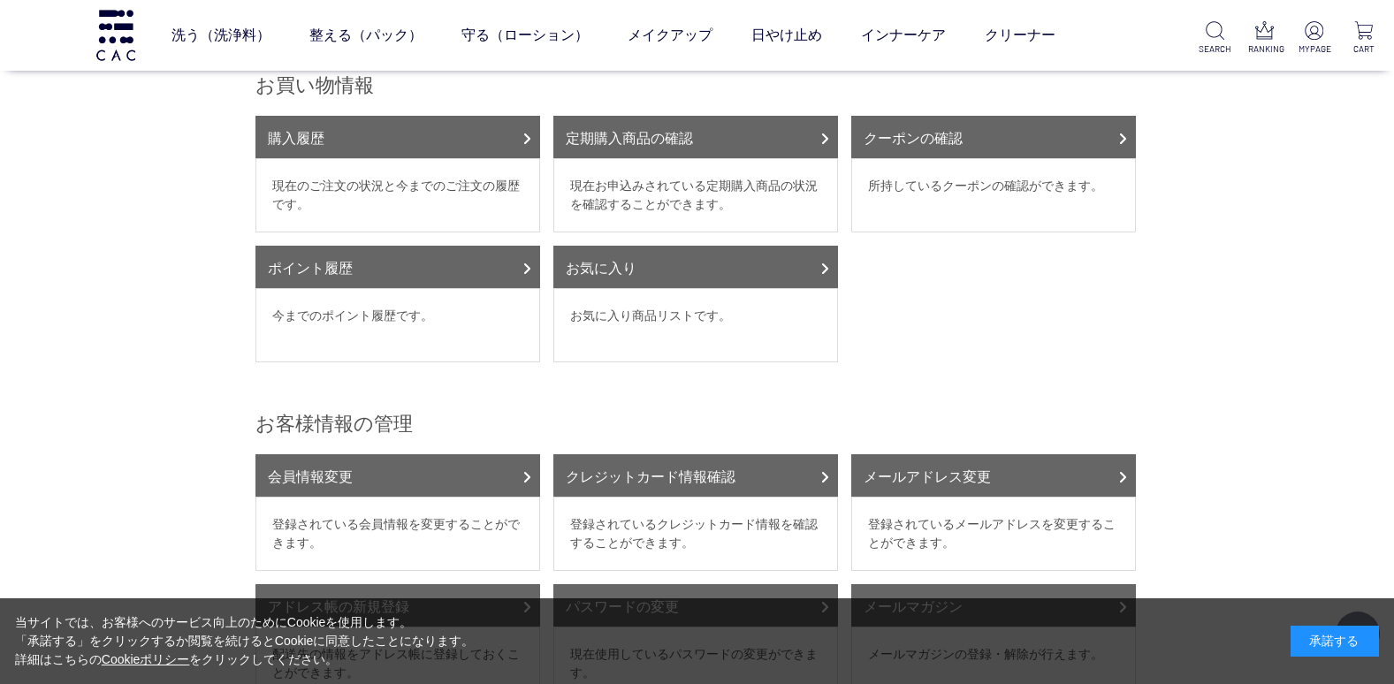
scroll to position [177, 0]
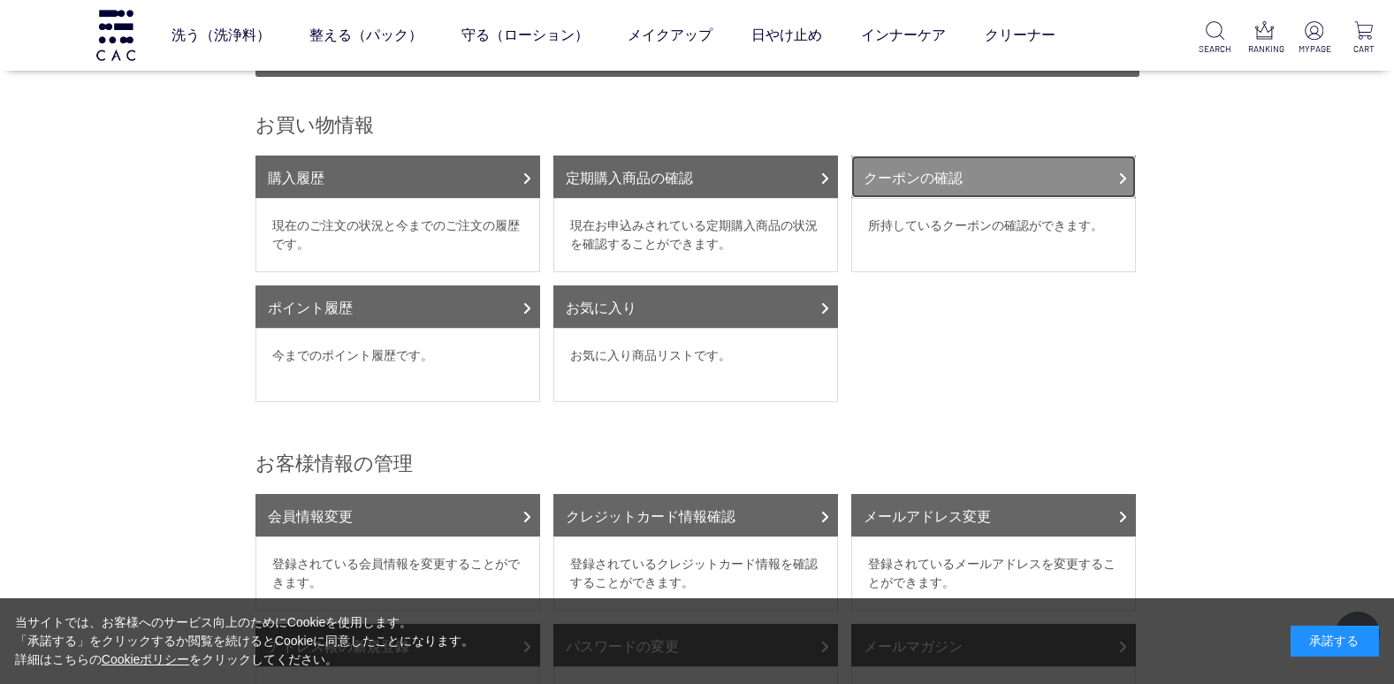
click at [1030, 156] on link "クーポンの確認" at bounding box center [994, 177] width 285 height 42
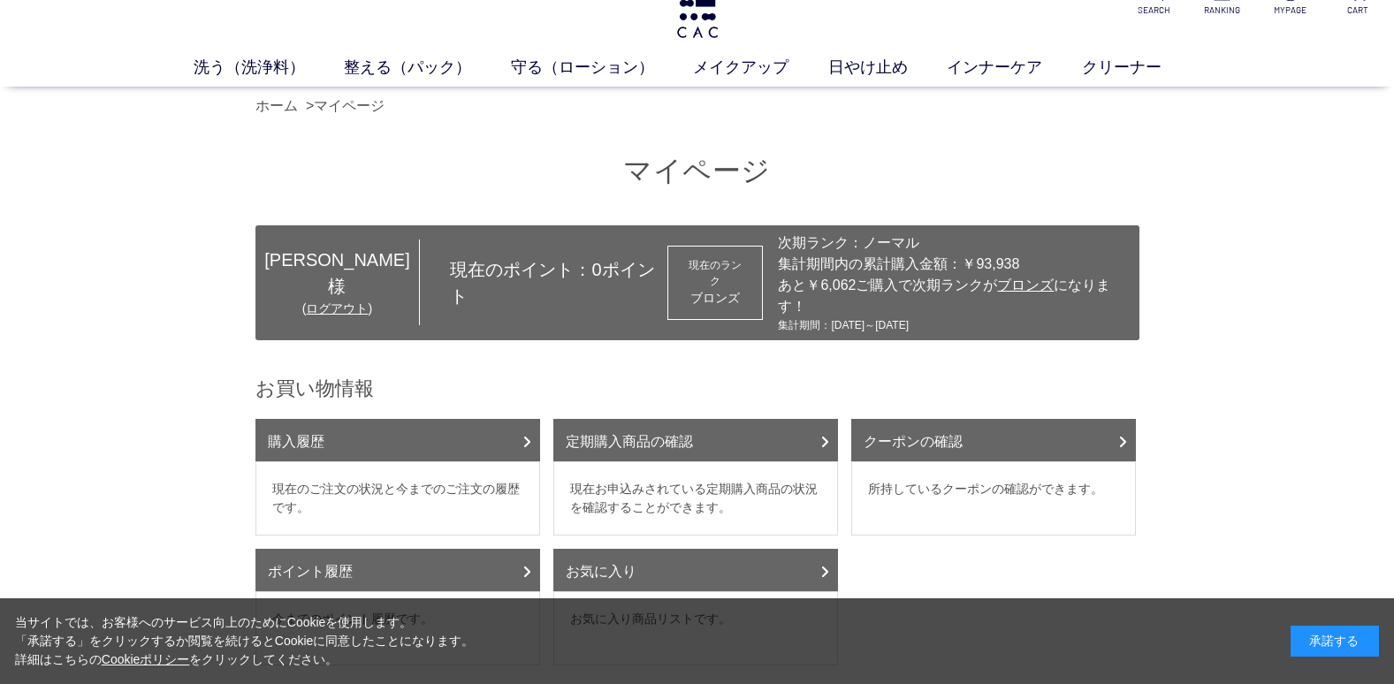
scroll to position [0, 0]
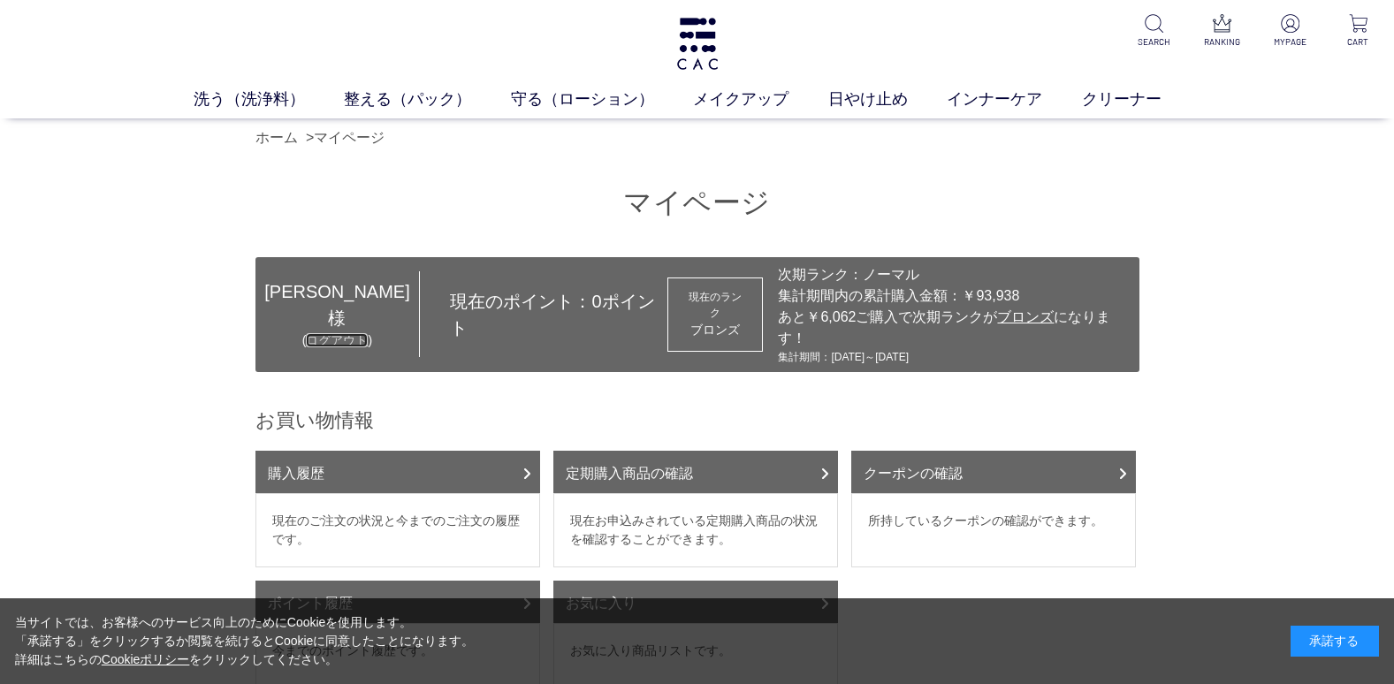
click at [306, 333] on link "ログアウト" at bounding box center [337, 340] width 62 height 14
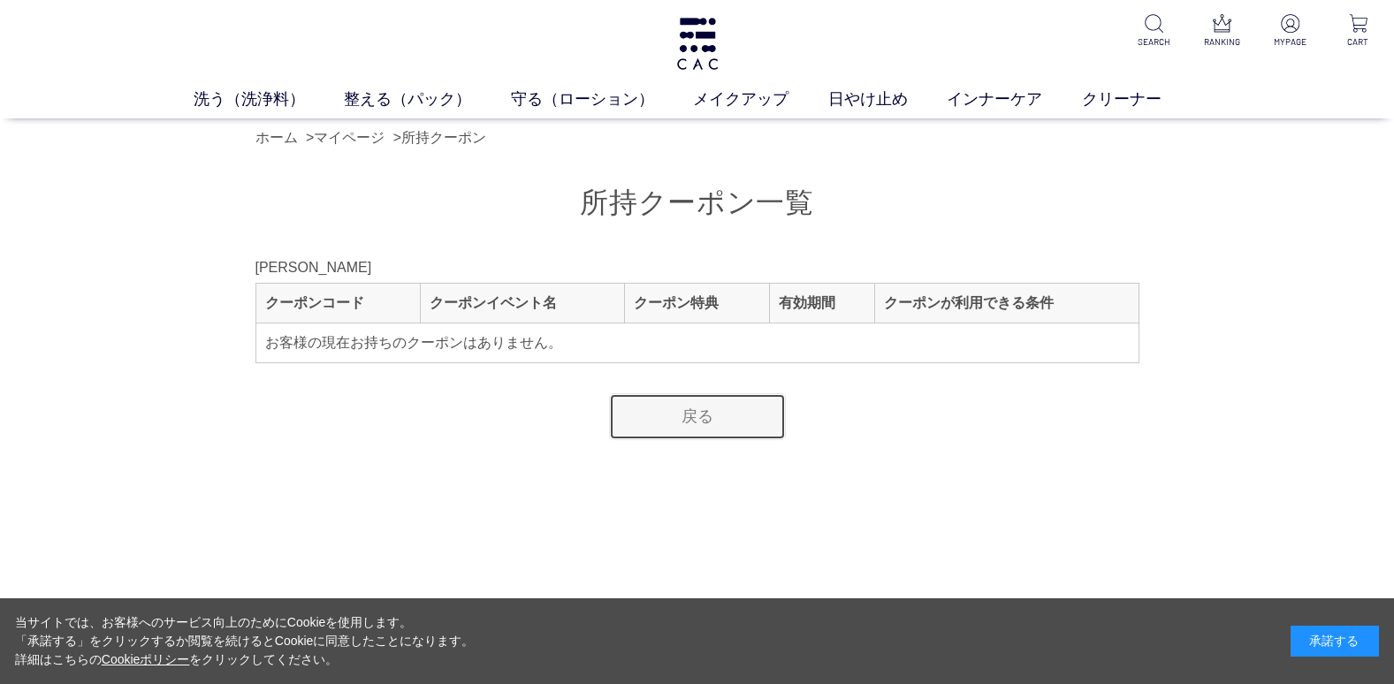
click at [714, 416] on link "戻る" at bounding box center [697, 416] width 177 height 47
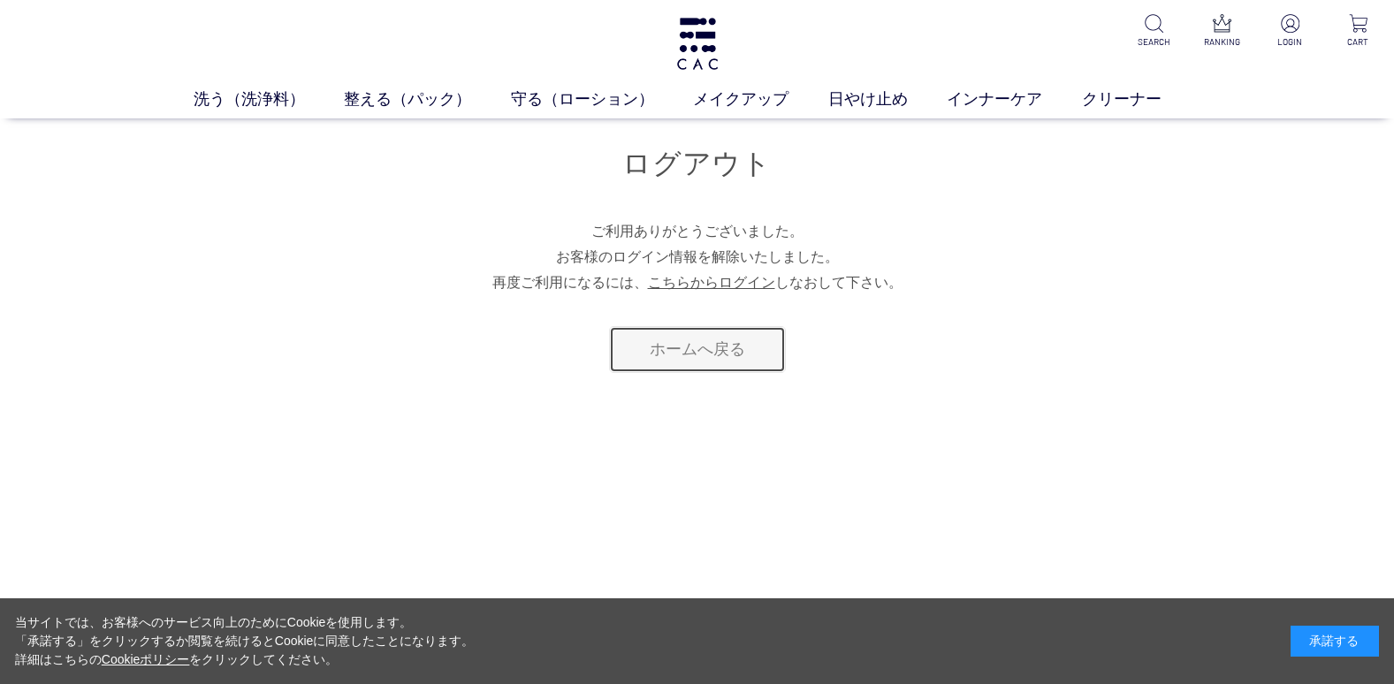
click at [697, 347] on link "ホームへ戻る" at bounding box center [697, 349] width 177 height 47
